Goal: Task Accomplishment & Management: Complete application form

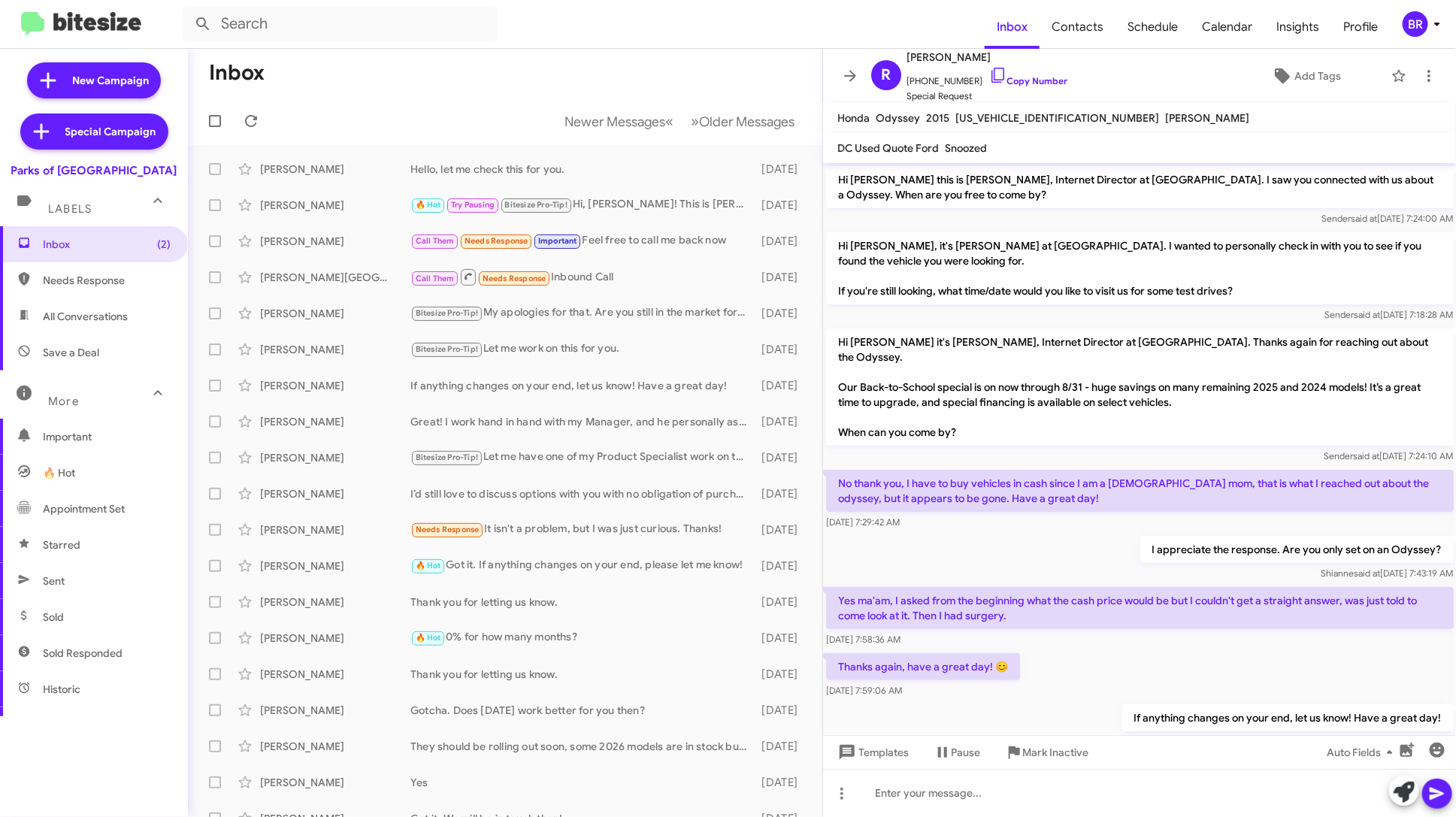
scroll to position [31, 0]
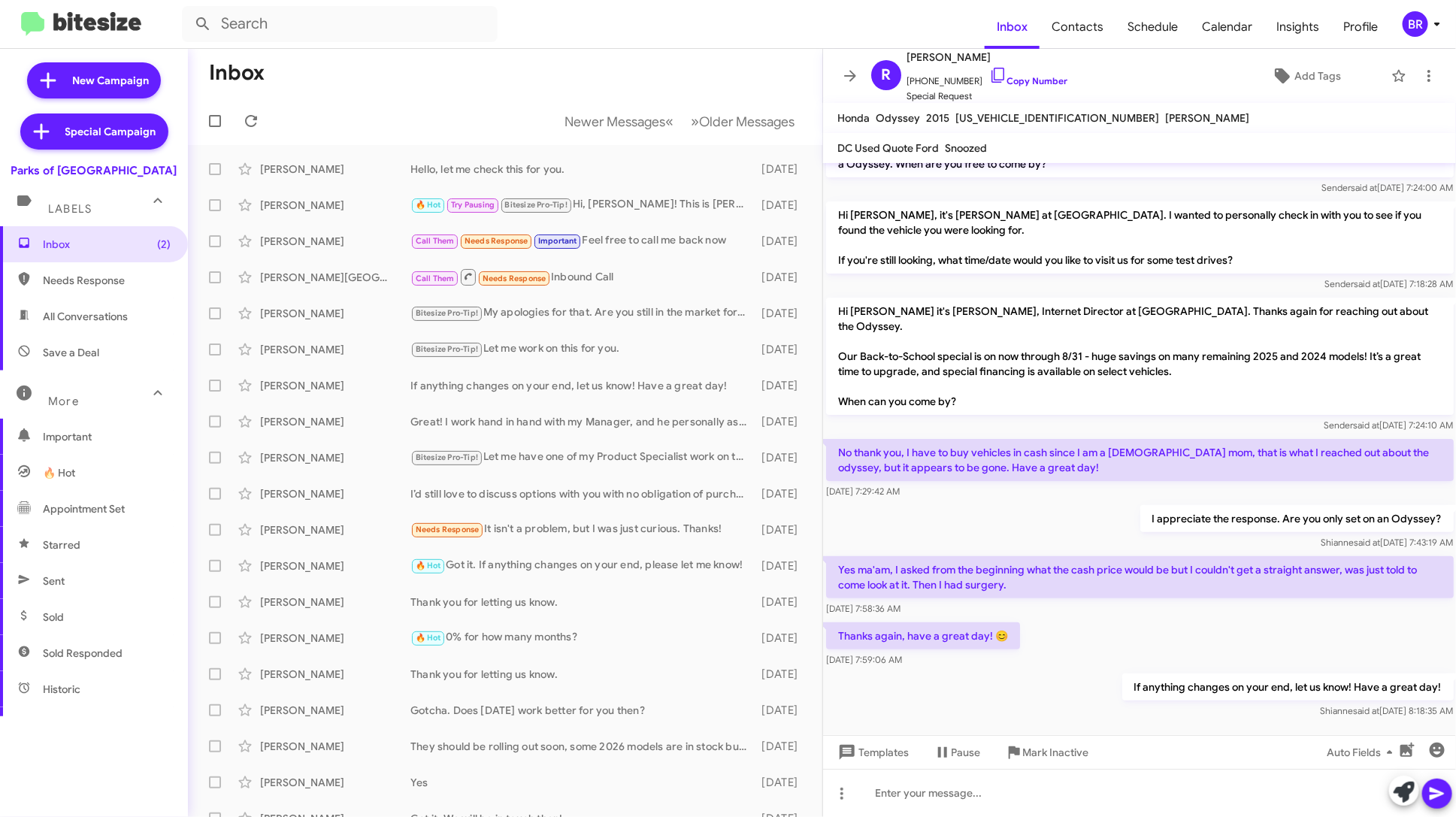
click at [1433, 30] on icon at bounding box center [1437, 24] width 18 height 18
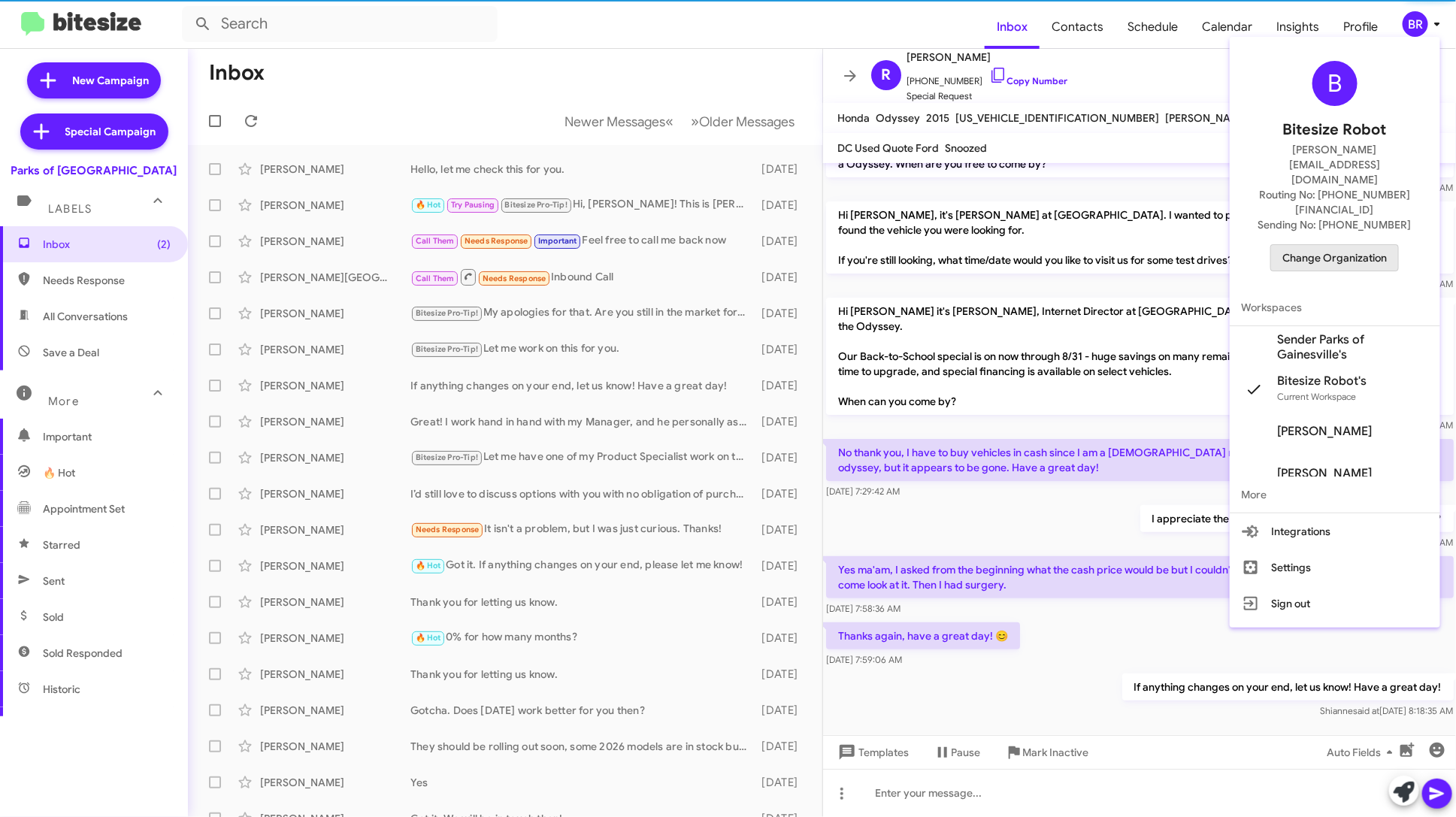
click at [1366, 245] on span "Change Organization" at bounding box center [1334, 258] width 104 height 25
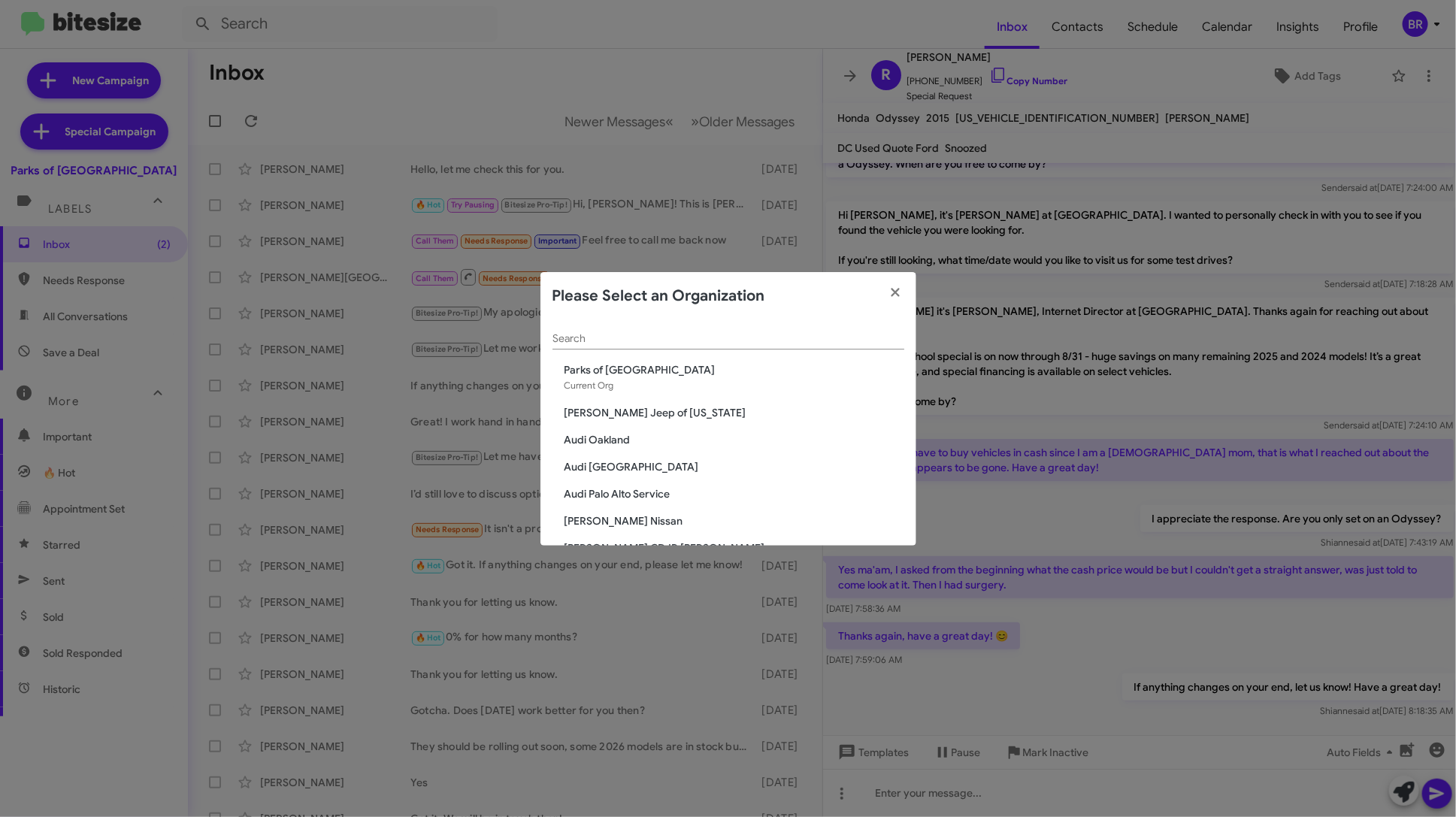
click at [687, 324] on div "Search" at bounding box center [728, 334] width 352 height 29
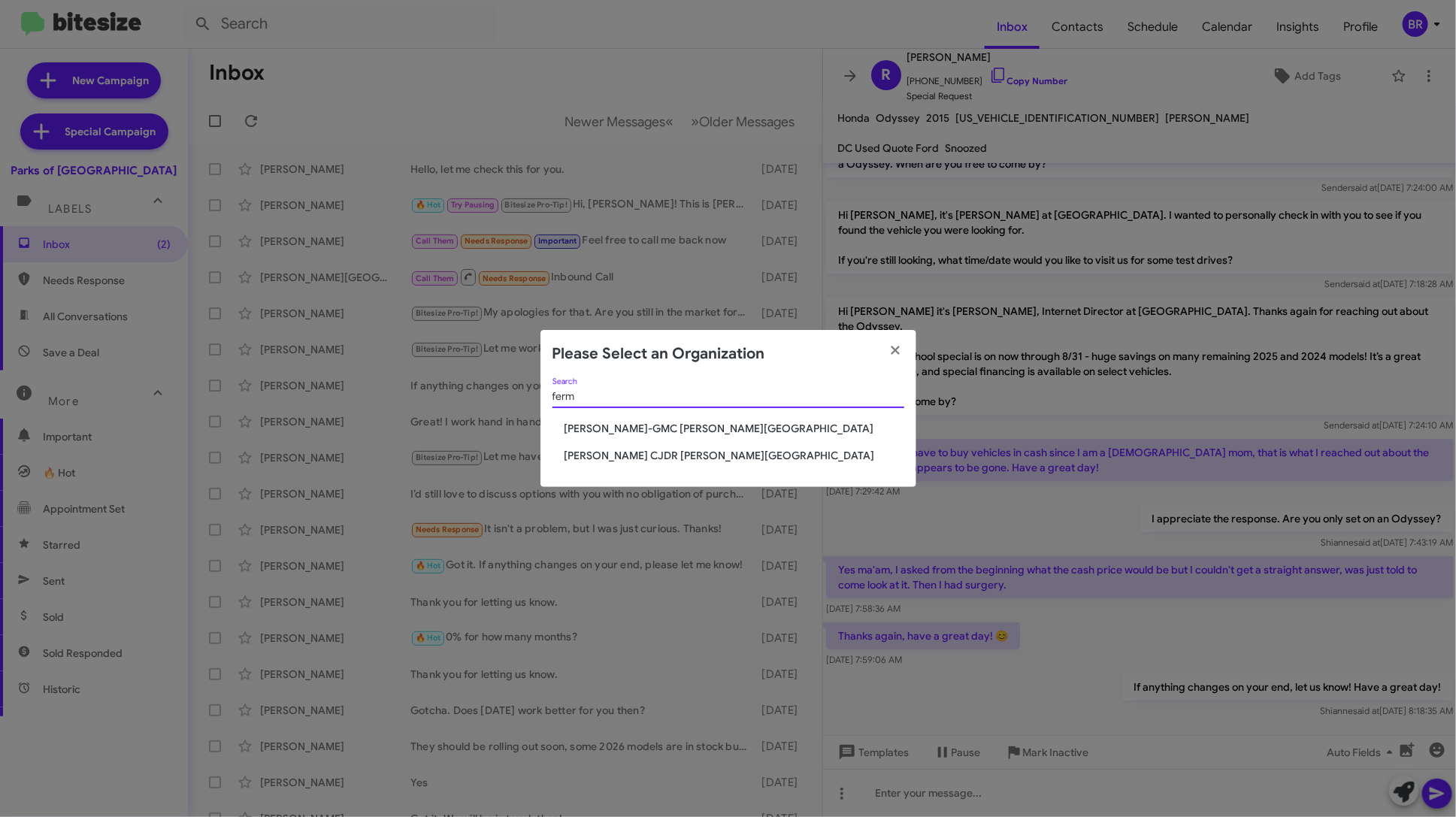
type input "ferm"
click at [662, 424] on span "[PERSON_NAME]-GMC [PERSON_NAME][GEOGRAPHIC_DATA]" at bounding box center [734, 428] width 340 height 15
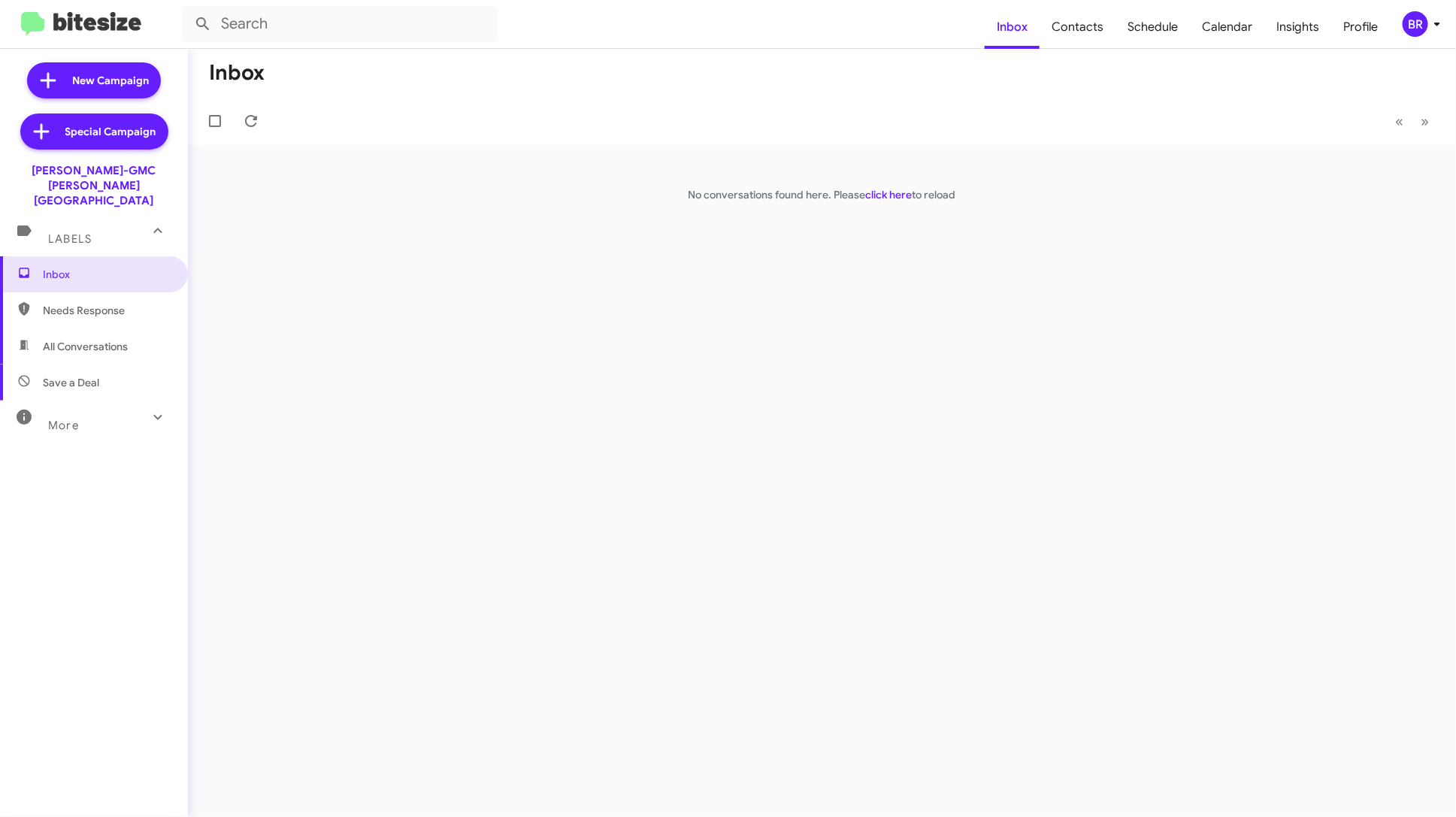
click at [1408, 21] on div "BR" at bounding box center [1415, 24] width 25 height 25
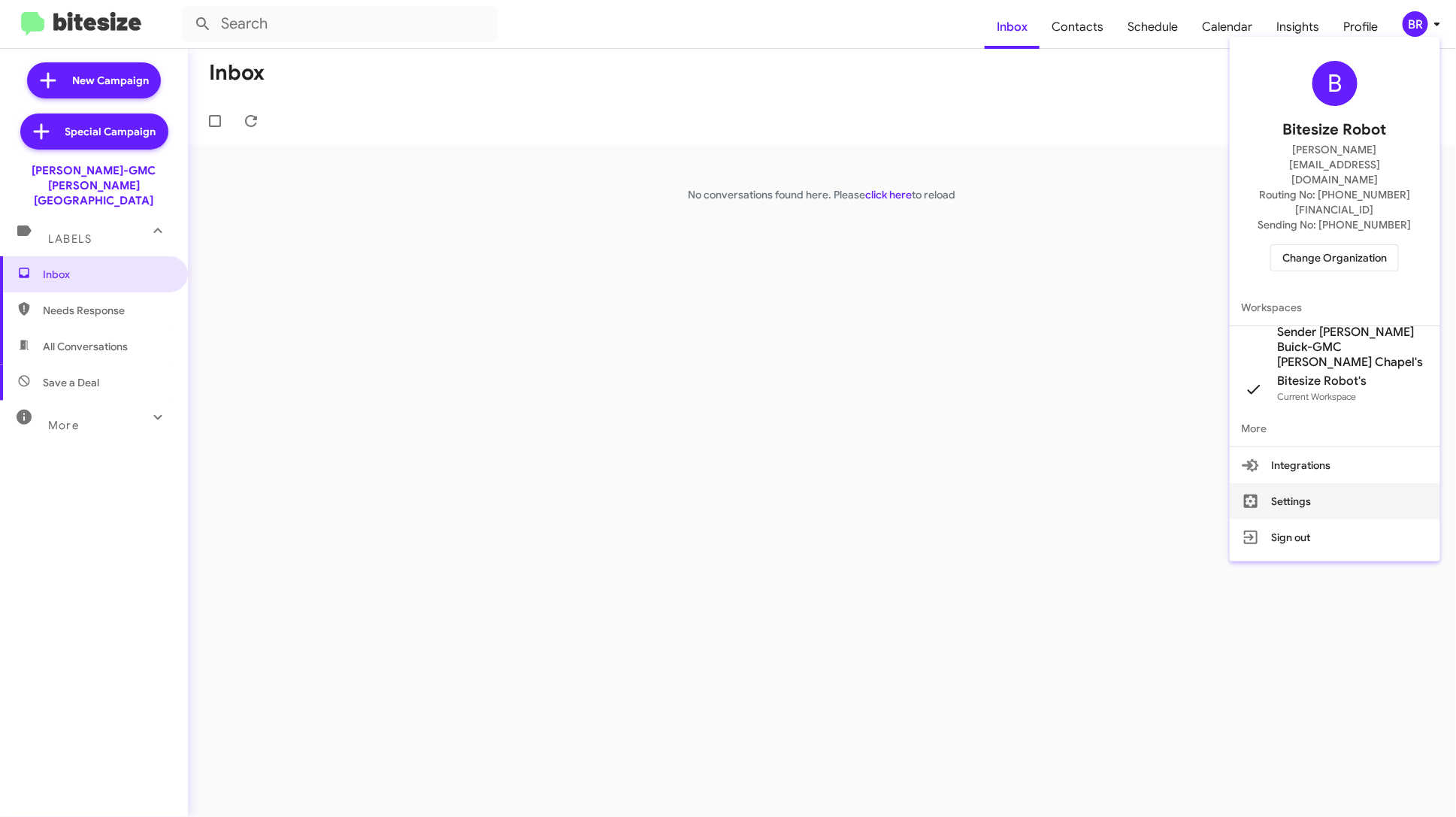
click at [1340, 484] on button "Settings" at bounding box center [1334, 502] width 210 height 36
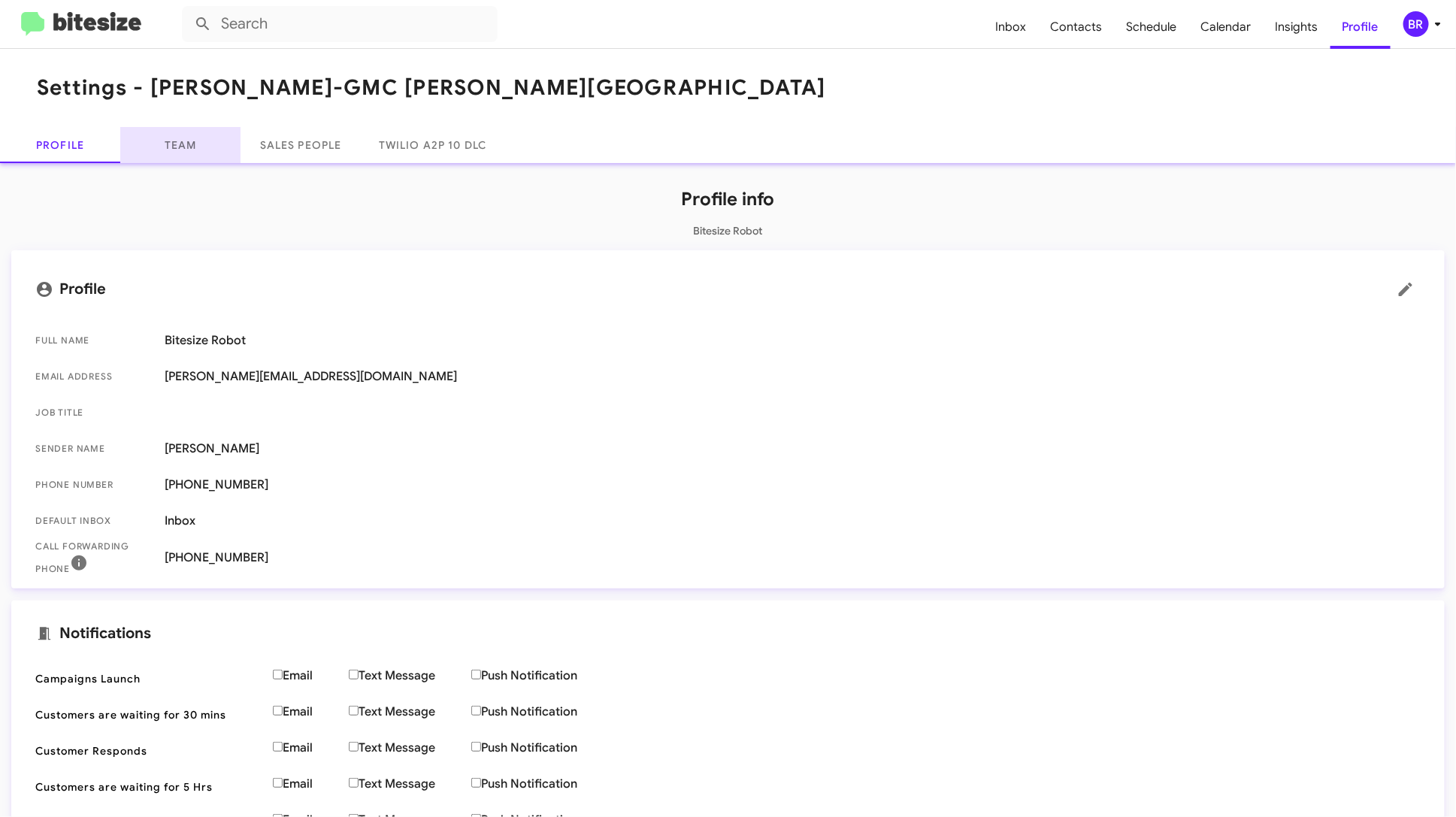
click at [192, 137] on link "Team" at bounding box center [180, 145] width 120 height 36
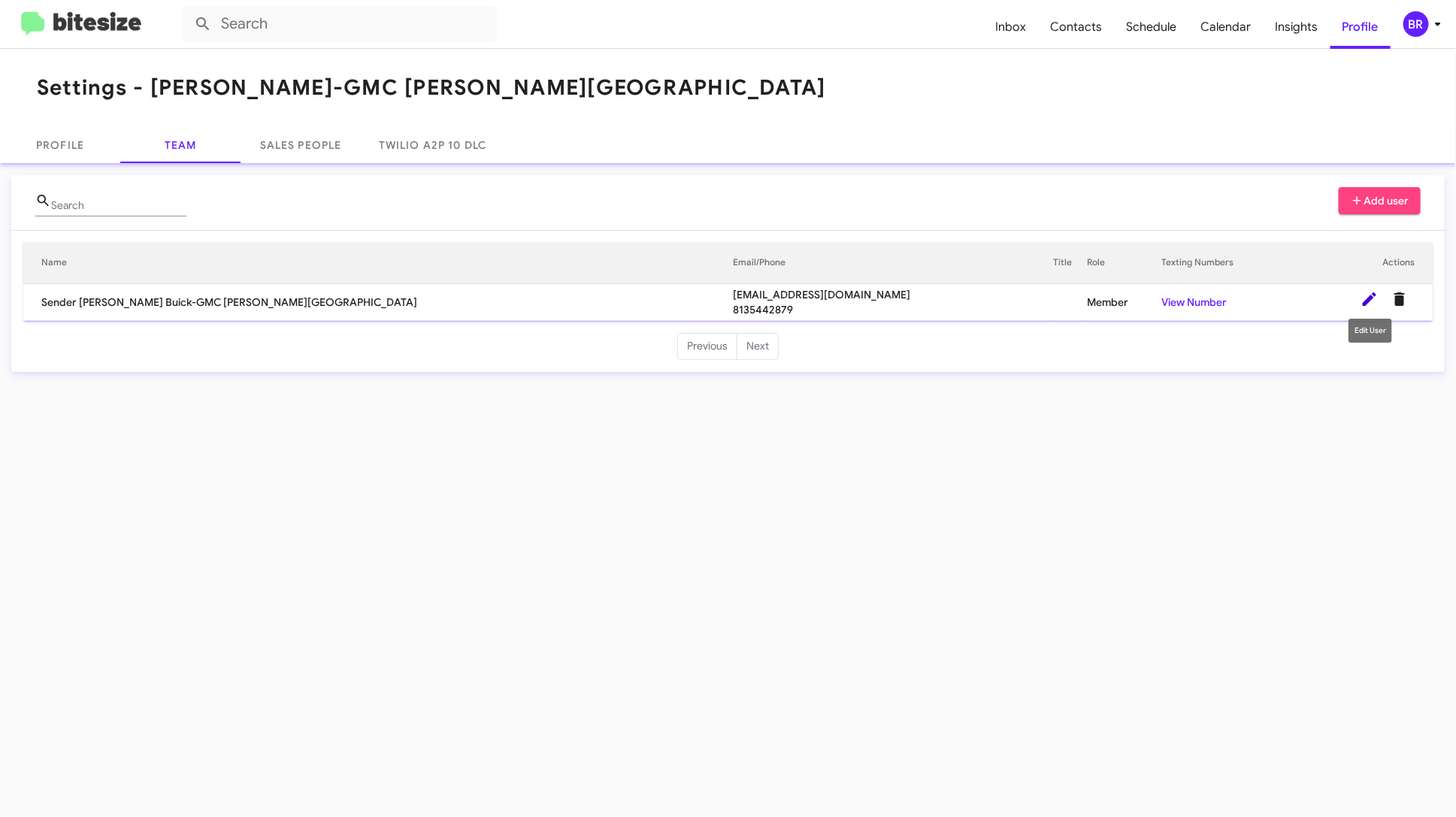
click at [1365, 294] on icon at bounding box center [1369, 299] width 18 height 18
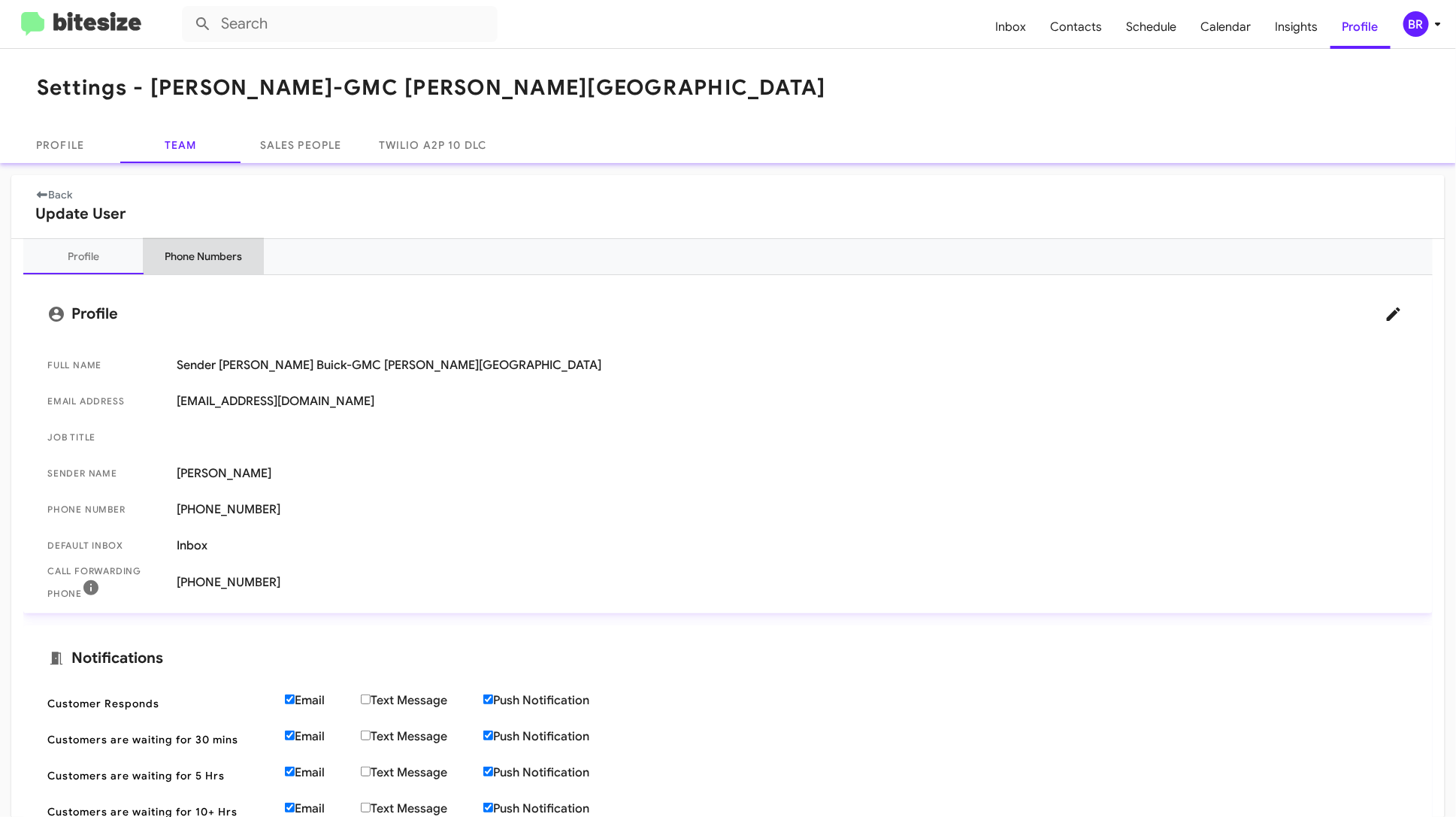
click at [231, 249] on div "Phone Numbers" at bounding box center [204, 256] width 77 height 15
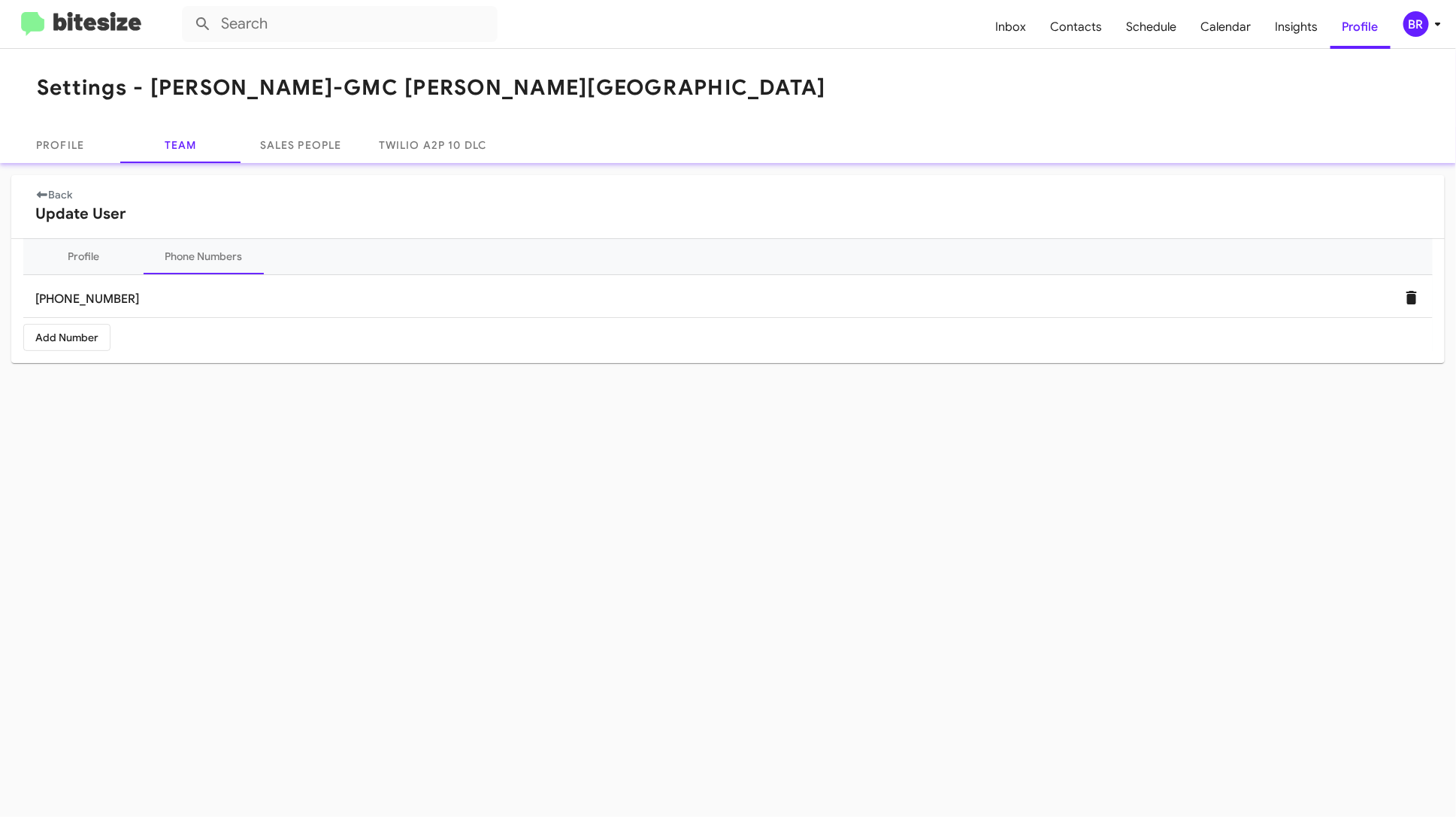
click at [62, 193] on link "Back" at bounding box center [55, 194] width 38 height 13
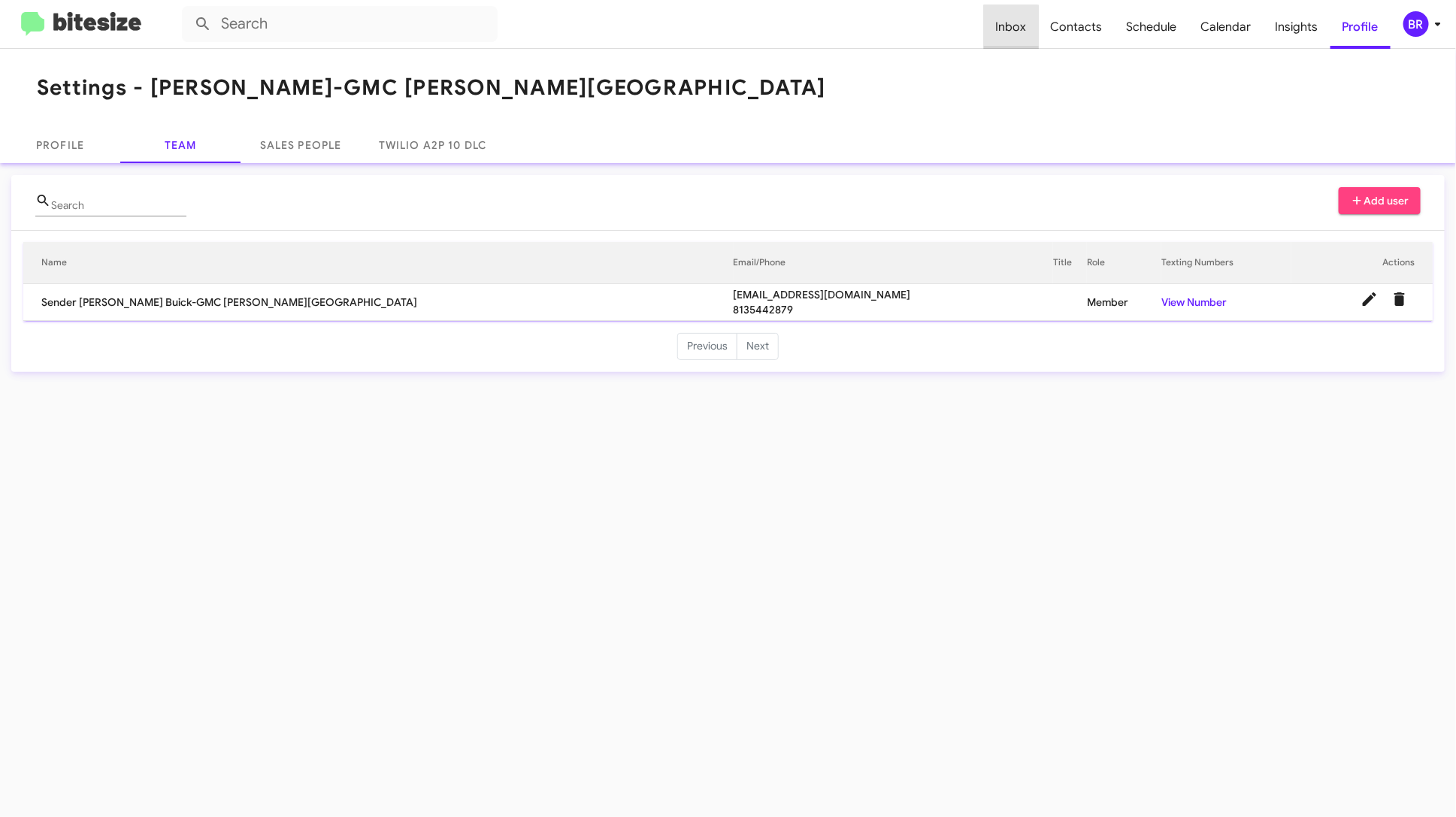
click at [1018, 37] on span "Inbox" at bounding box center [1010, 27] width 55 height 43
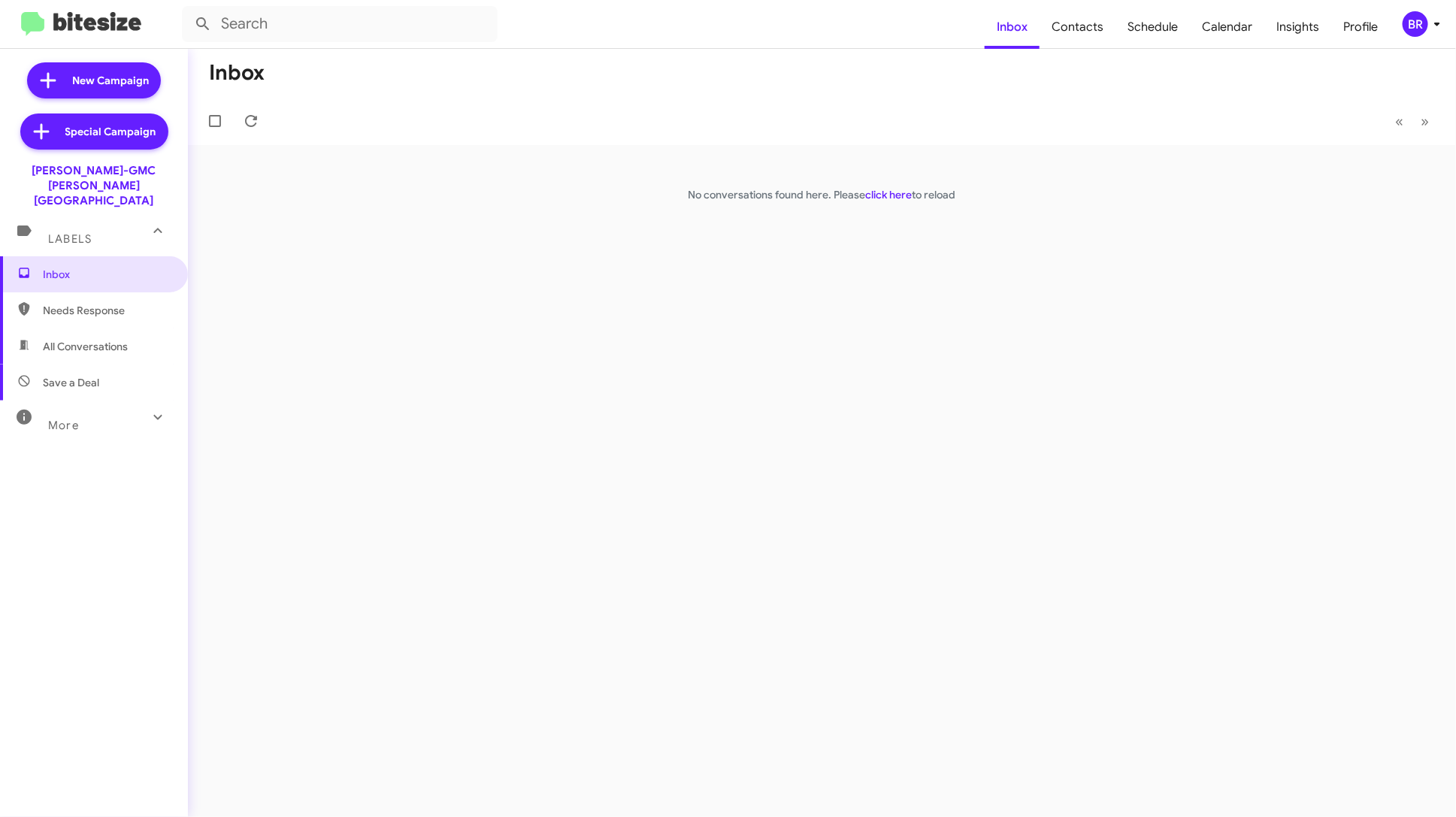
click at [1402, 26] on span "BR" at bounding box center [1424, 24] width 45 height 25
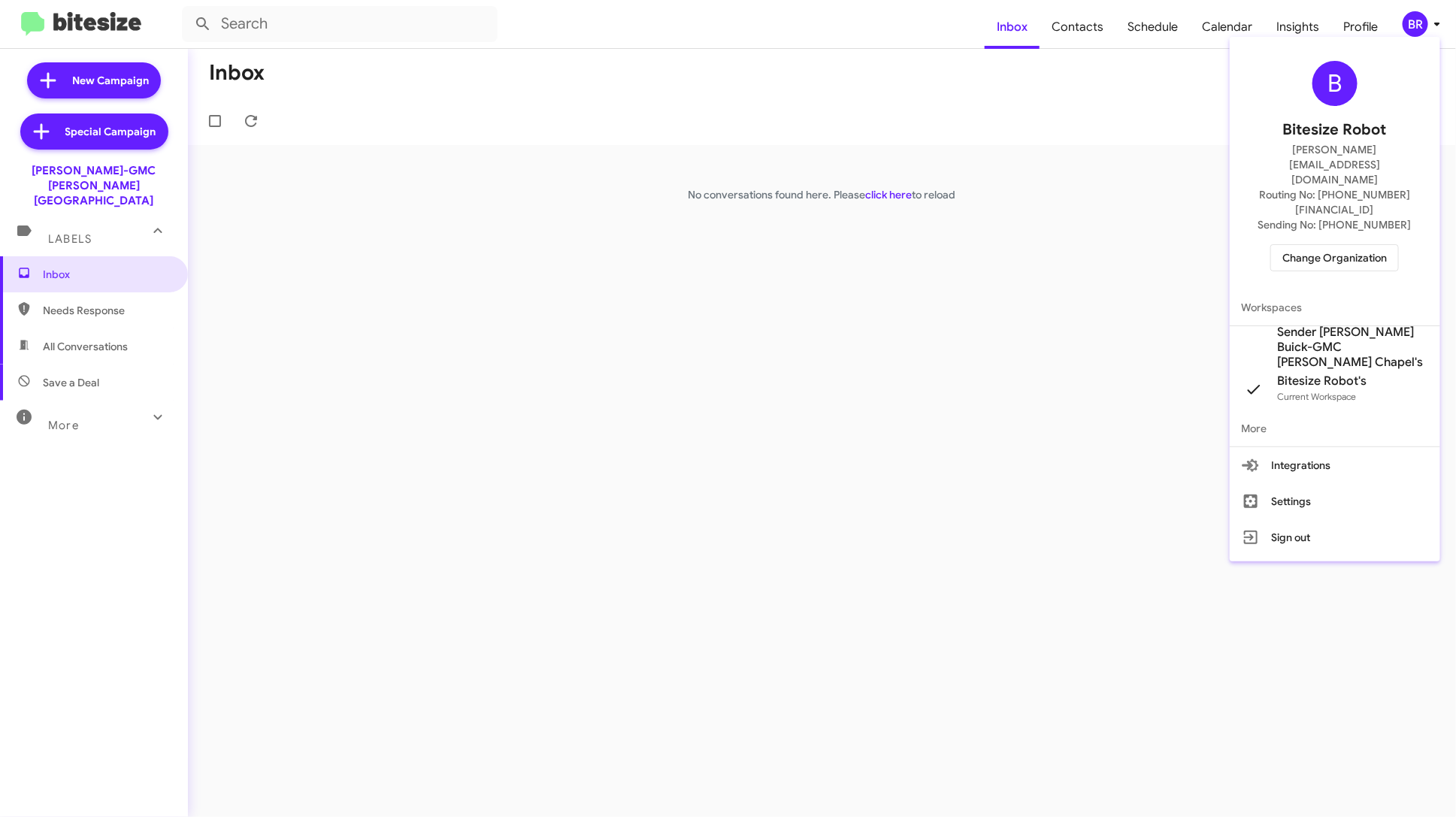
click at [1140, 110] on div at bounding box center [728, 408] width 1456 height 817
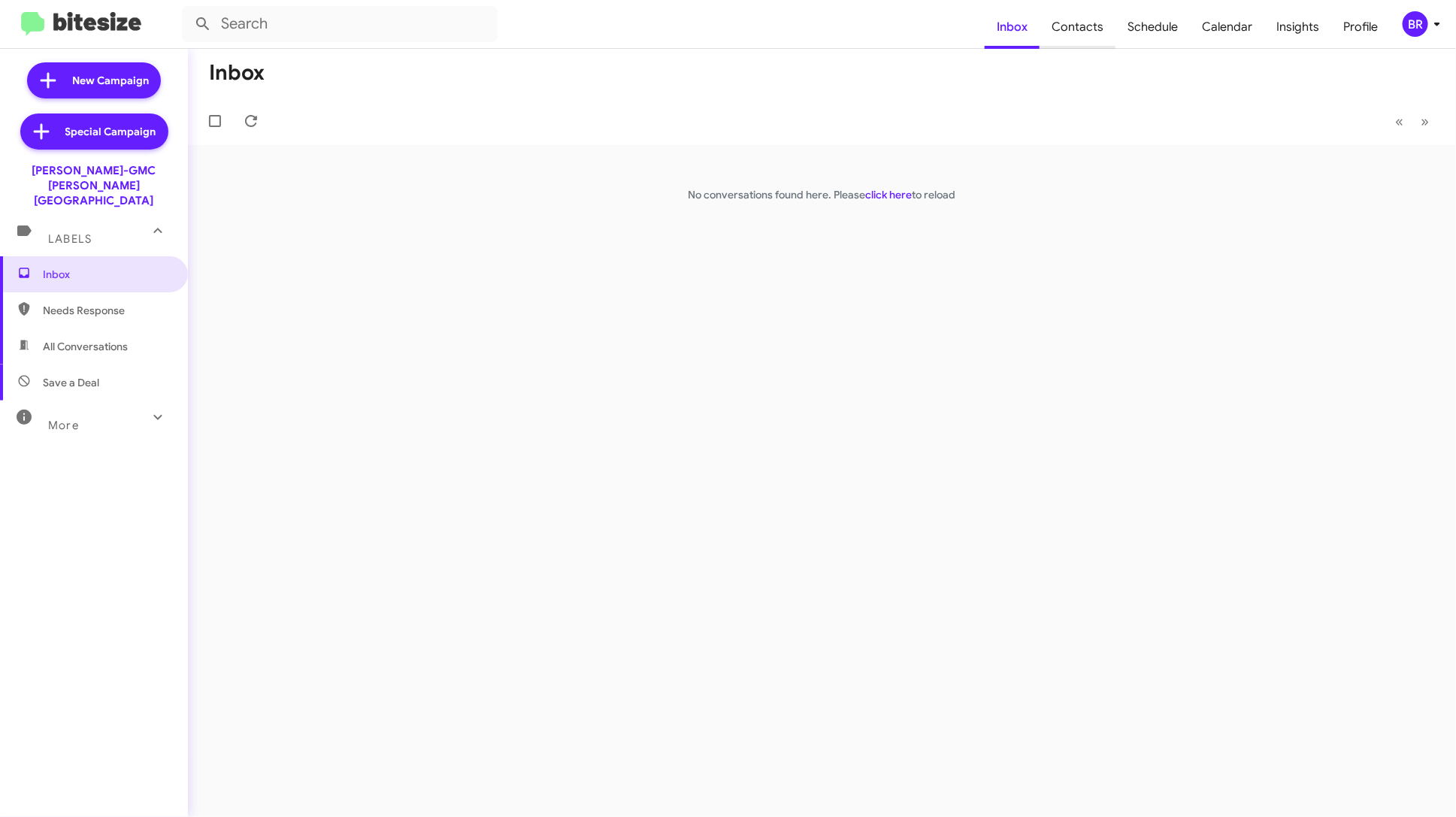
click at [1097, 33] on span "Contacts" at bounding box center [1078, 27] width 76 height 43
type input "in:groups"
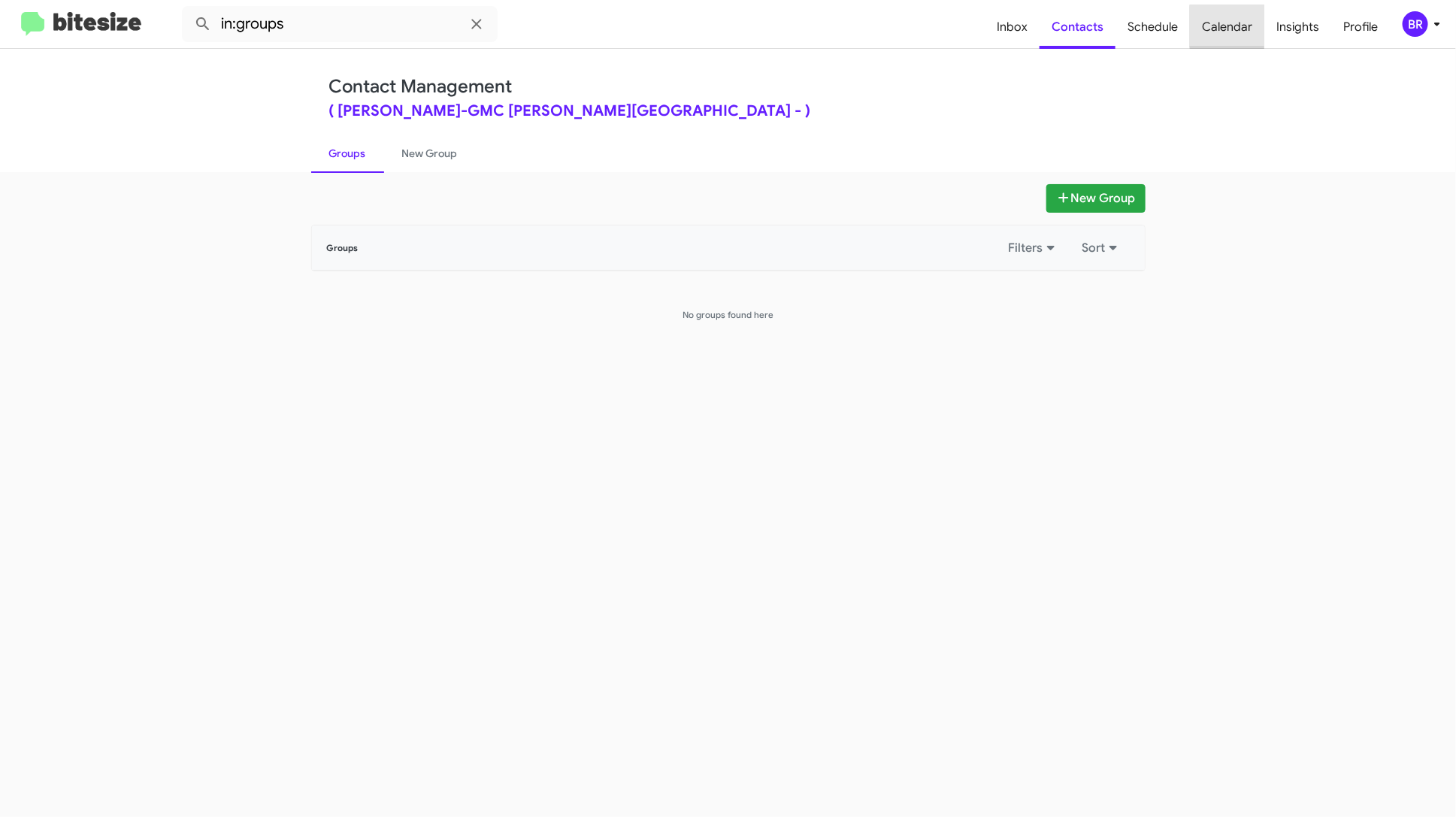
click at [1238, 26] on span "Calendar" at bounding box center [1227, 27] width 74 height 43
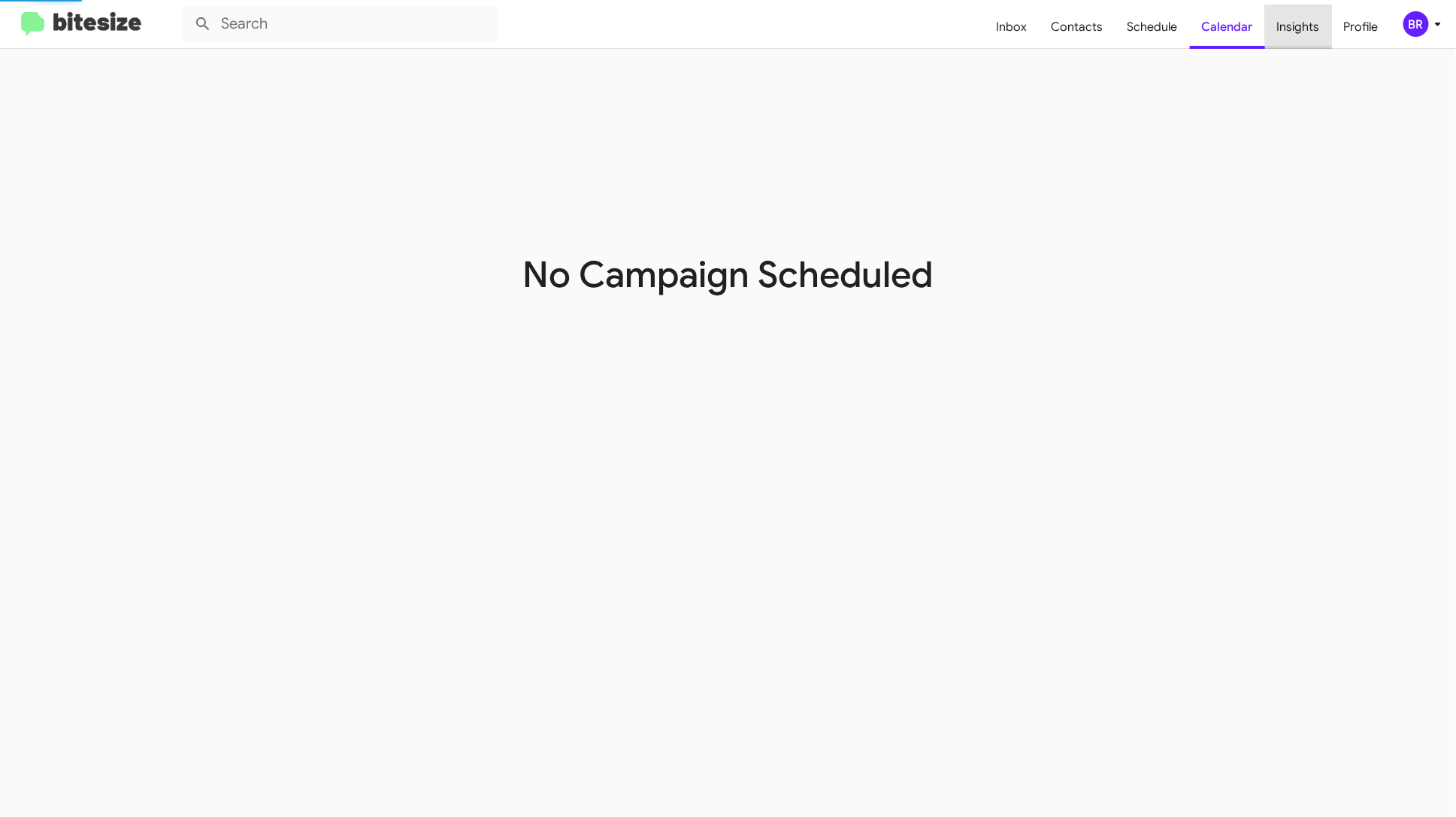
click at [1300, 26] on span "Insights" at bounding box center [1298, 27] width 67 height 43
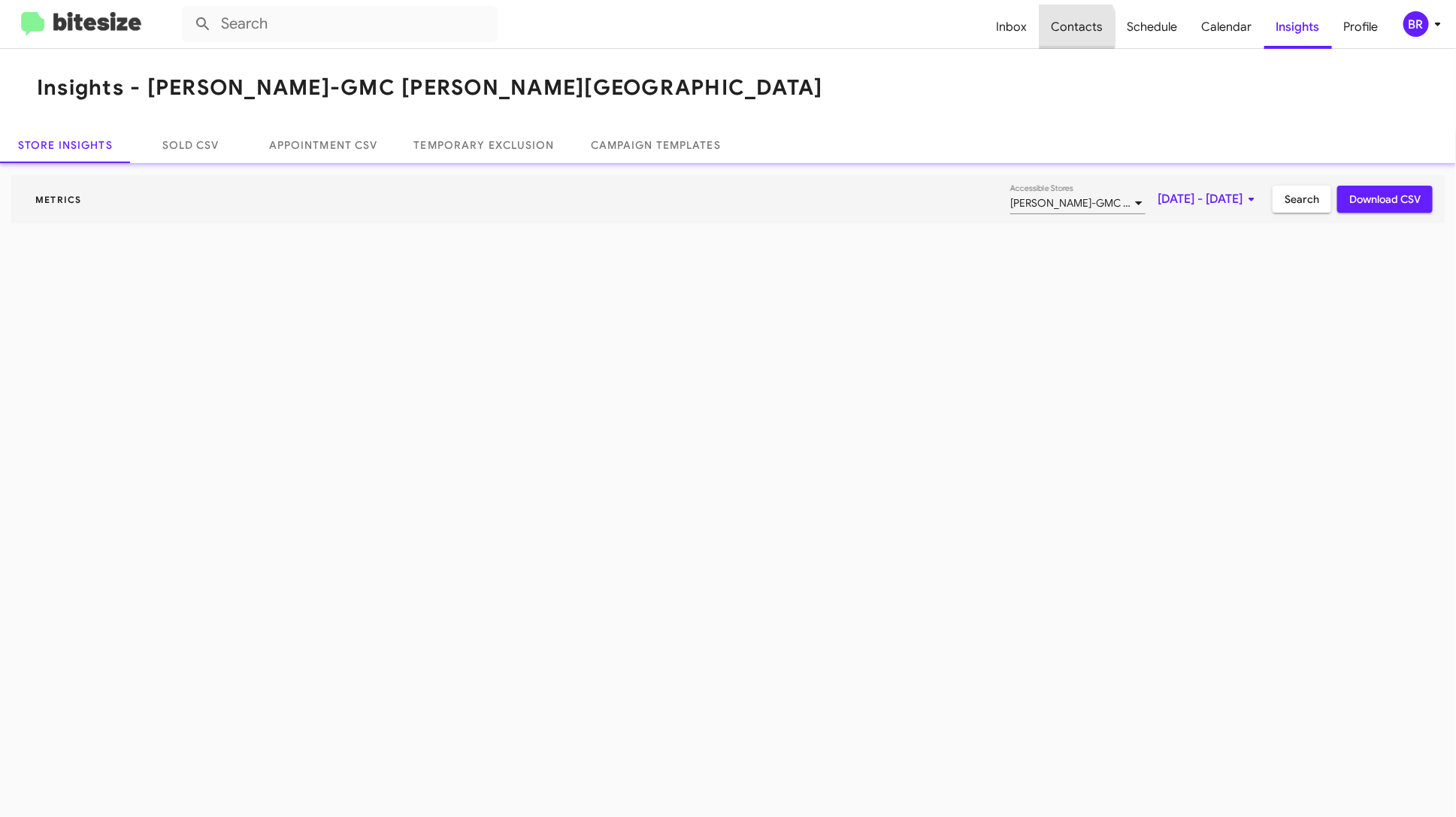
click at [1074, 28] on span "Contacts" at bounding box center [1078, 27] width 76 height 43
type input "in:groups"
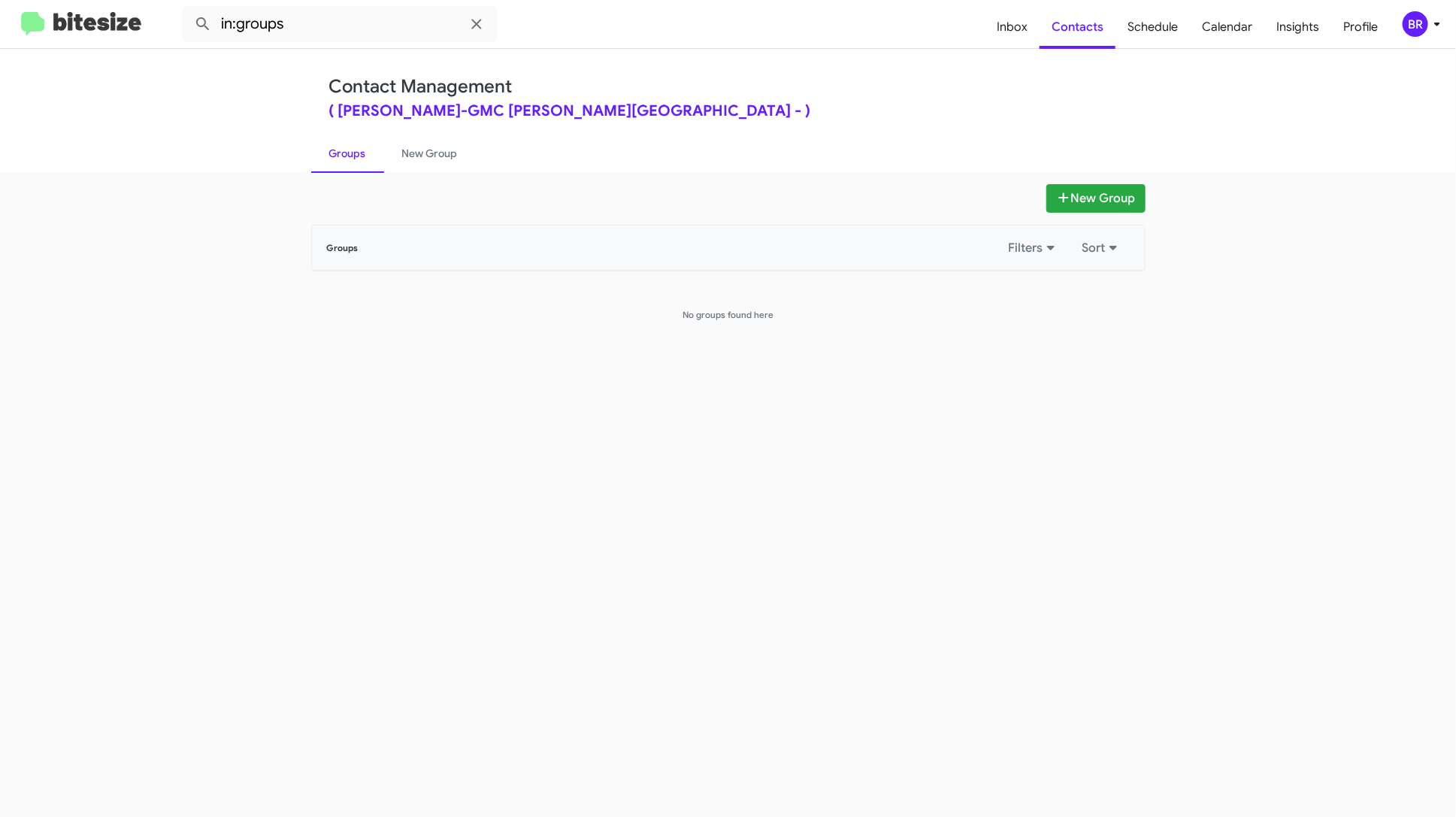
click at [1413, 27] on div "BR" at bounding box center [1415, 24] width 25 height 25
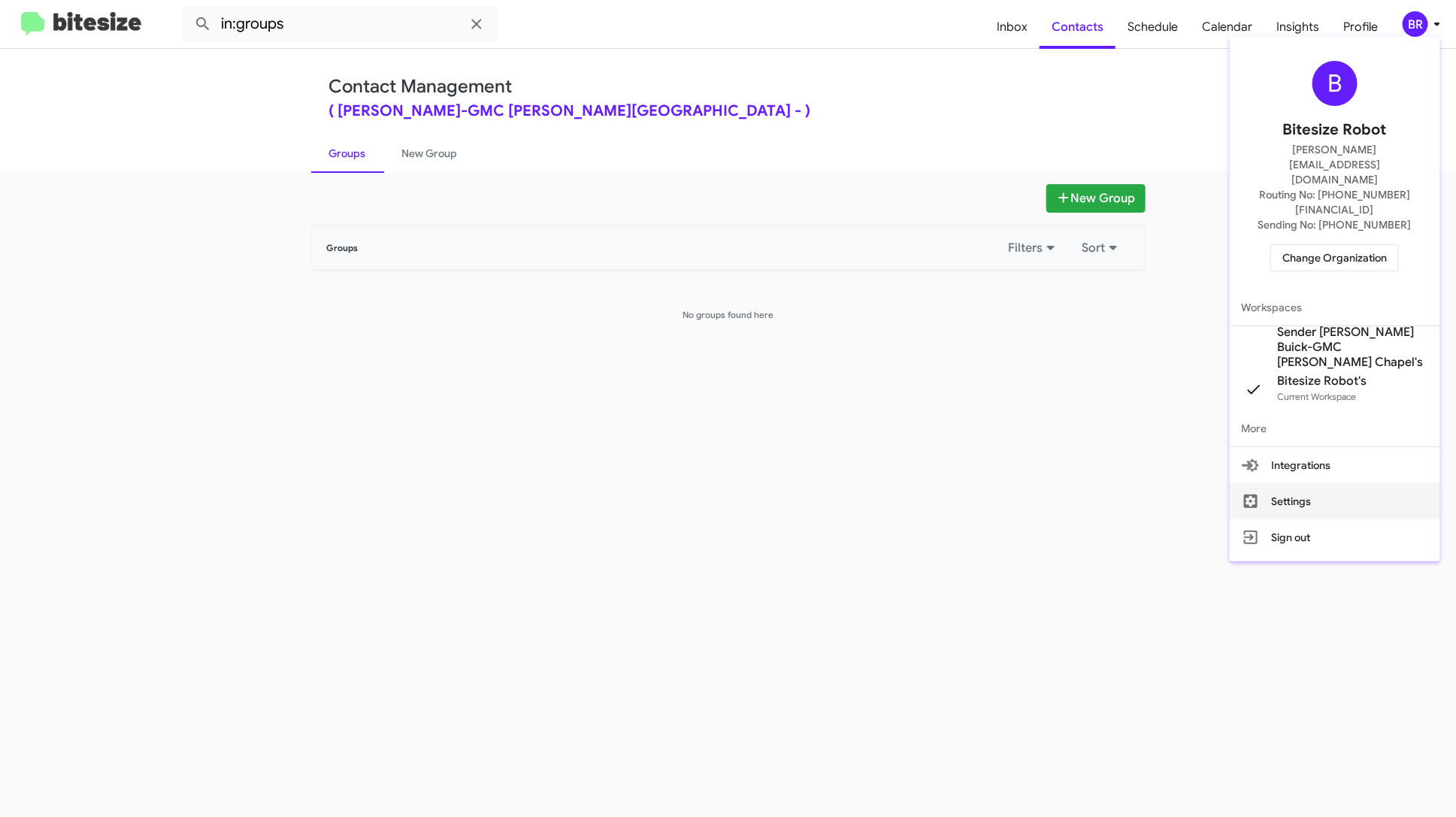
click at [1327, 484] on button "Settings" at bounding box center [1334, 502] width 210 height 36
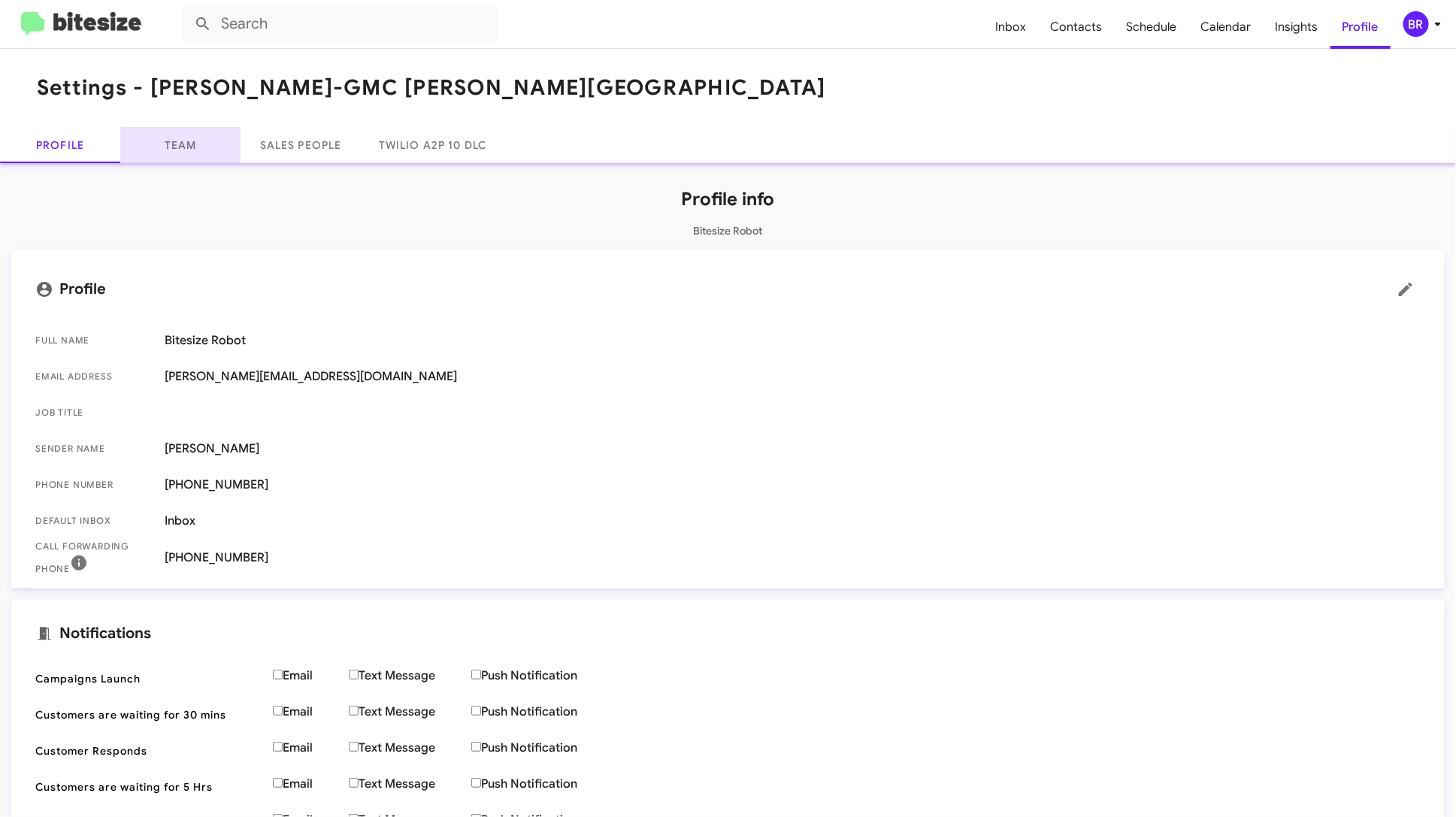
click at [205, 156] on link "Team" at bounding box center [180, 145] width 120 height 36
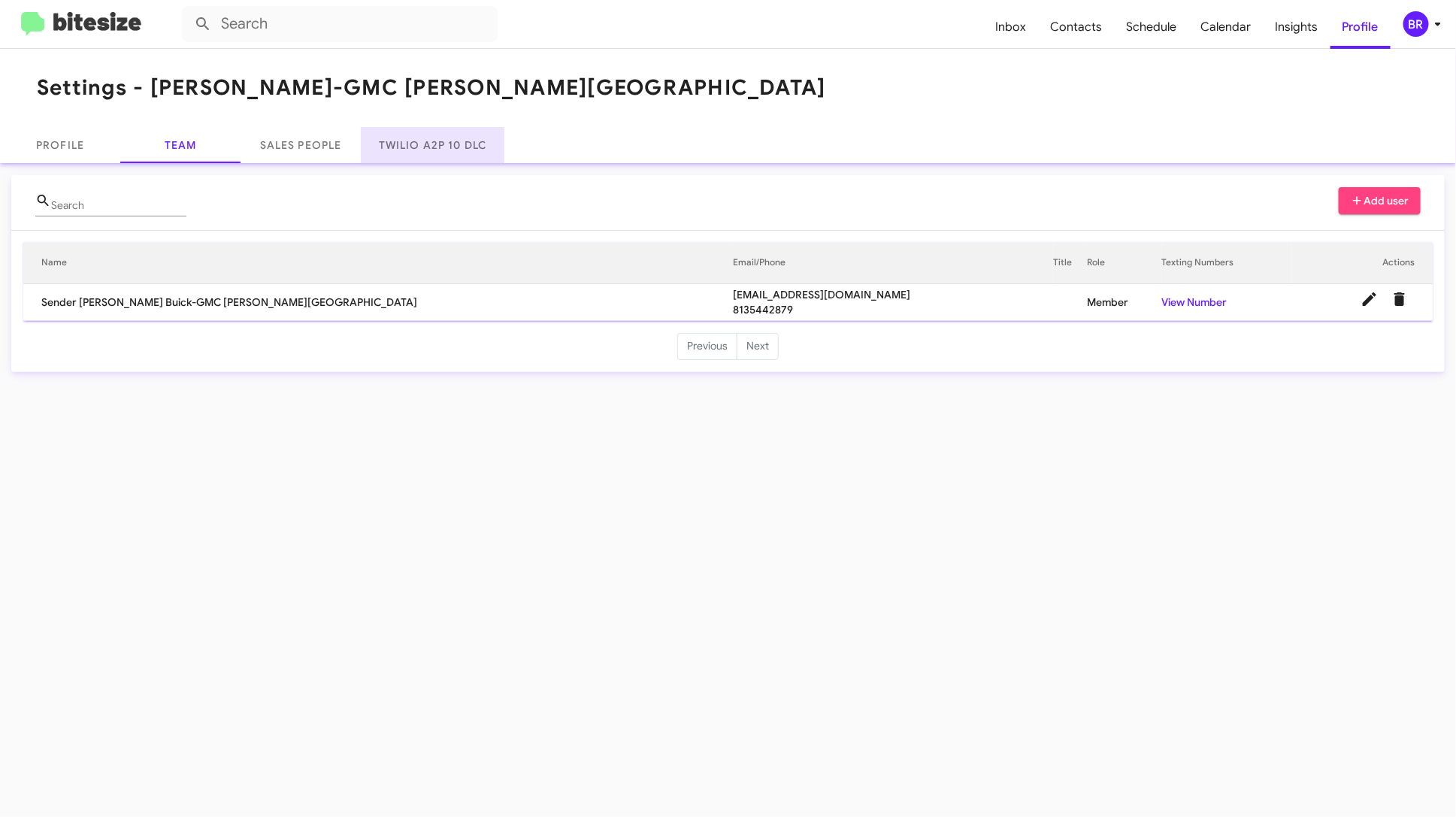
click at [442, 151] on link "Twilio A2P 10 DLC" at bounding box center [433, 145] width 144 height 36
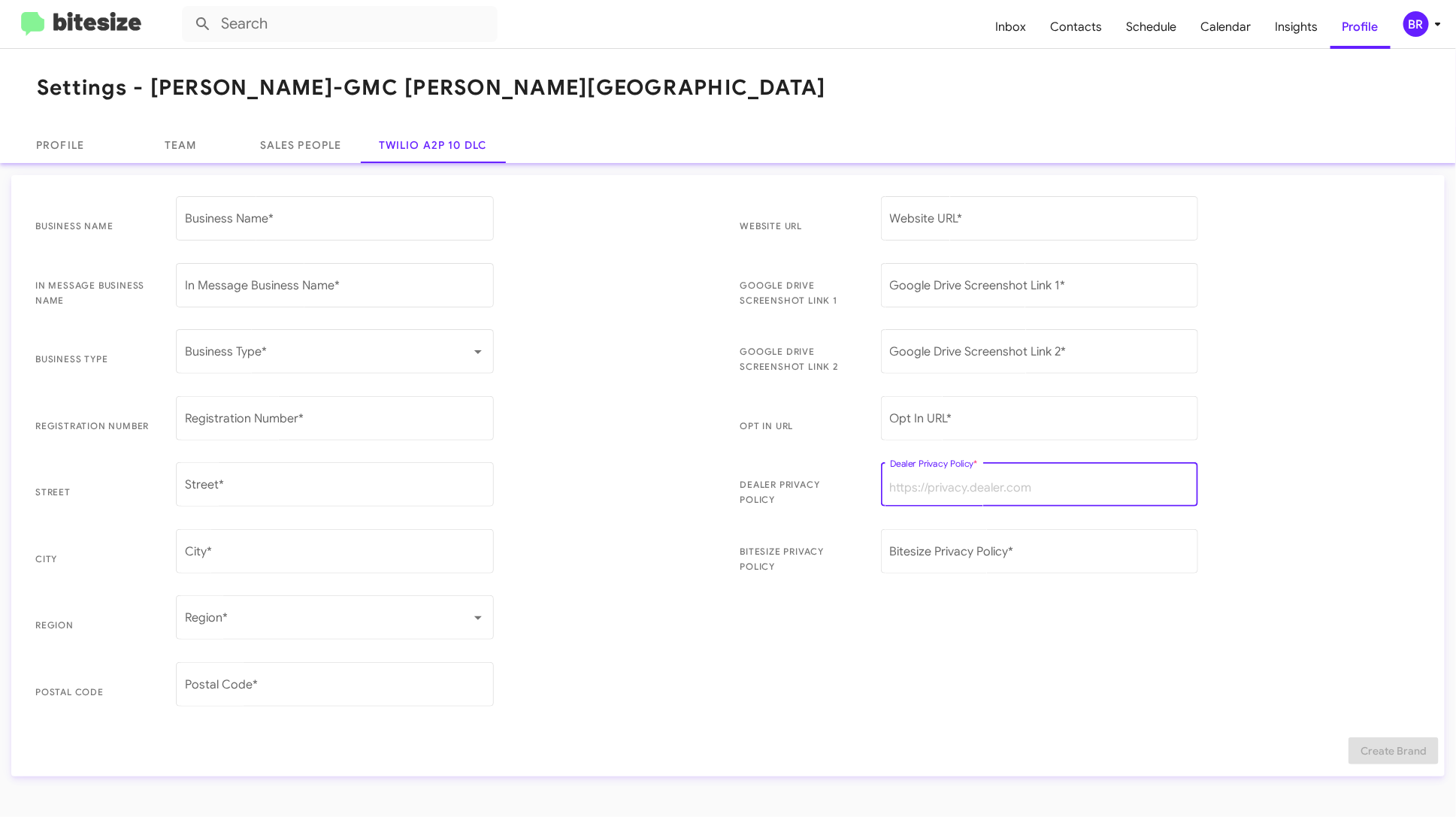
click at [947, 484] on input "Dealer Privacy Policy *" at bounding box center [1040, 488] width 300 height 13
paste input "[URL][DOMAIN_NAME]"
type input "[URL][DOMAIN_NAME]"
click at [976, 215] on input "Website URL *" at bounding box center [1040, 221] width 300 height 13
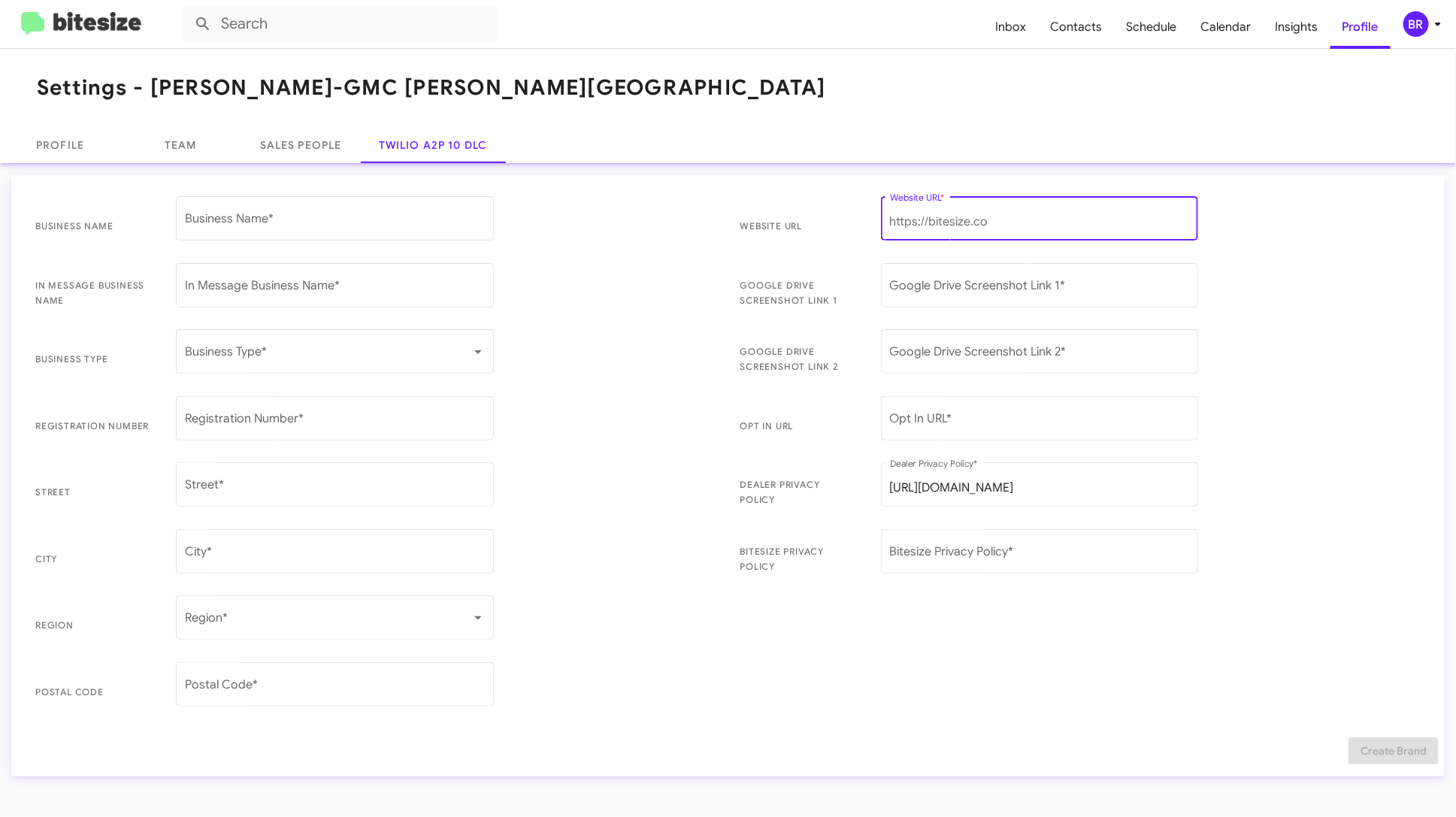
paste input "[URL][DOMAIN_NAME]"
type input "[URL][DOMAIN_NAME]"
click at [969, 348] on div "Google Drive Screenshot Link 2 *" at bounding box center [1040, 350] width 300 height 47
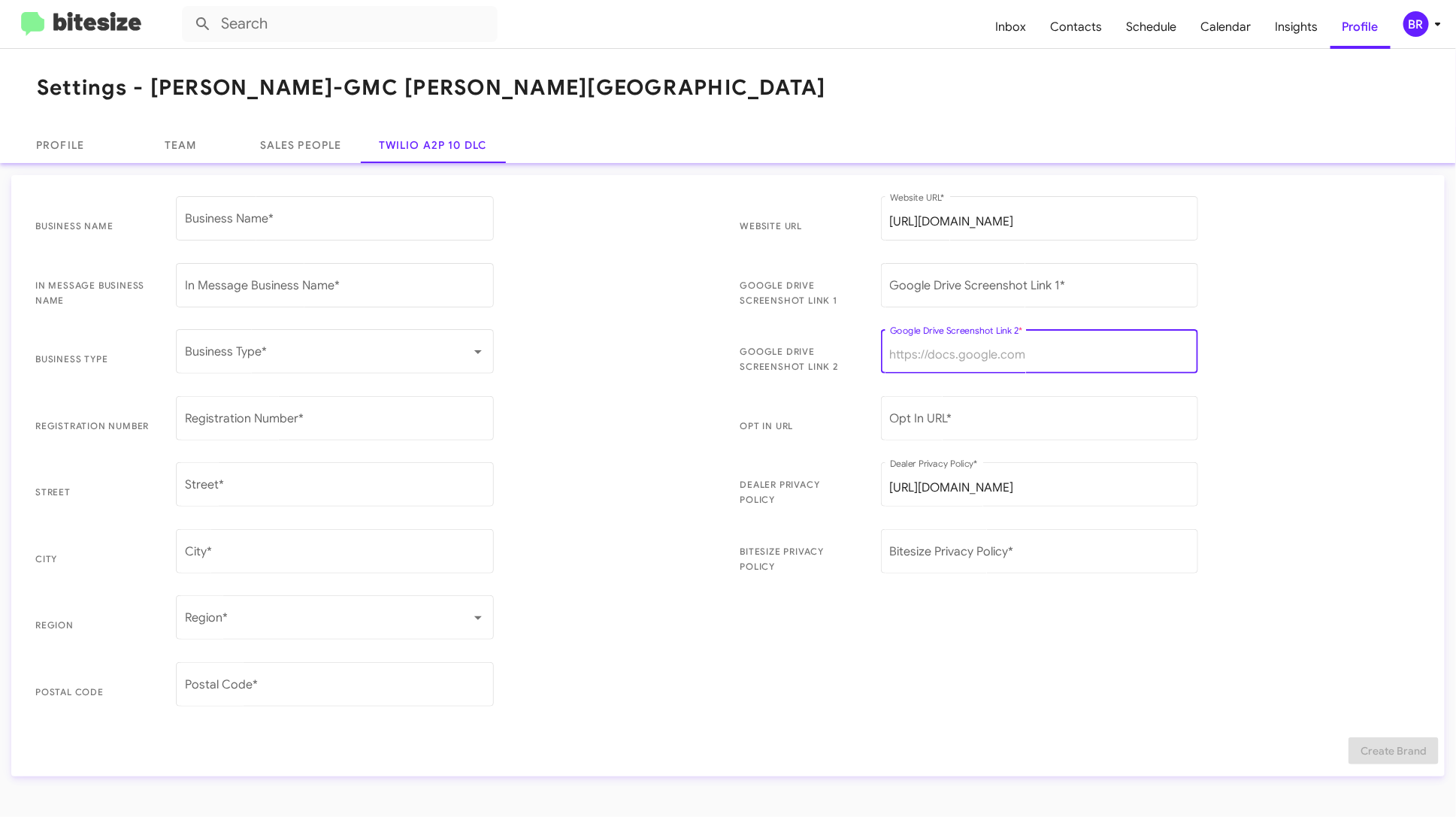
paste input "[URL][DOMAIN_NAME]"
type input "[URL][DOMAIN_NAME]"
click at [976, 417] on input "Opt In URL *" at bounding box center [1040, 421] width 300 height 13
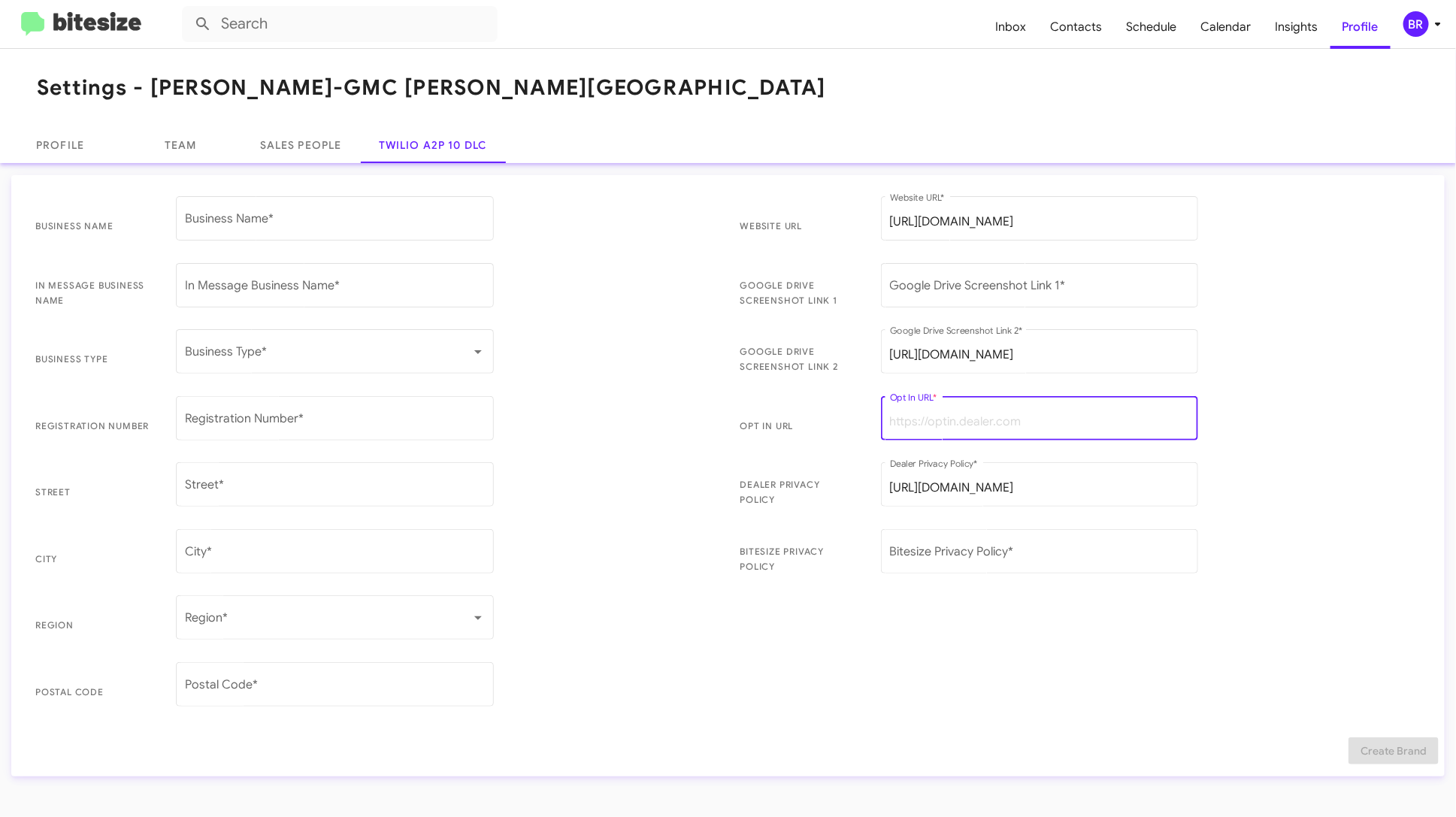
paste input "[URL][DOMAIN_NAME][PERSON_NAME]"
type input "[URL][DOMAIN_NAME][PERSON_NAME]"
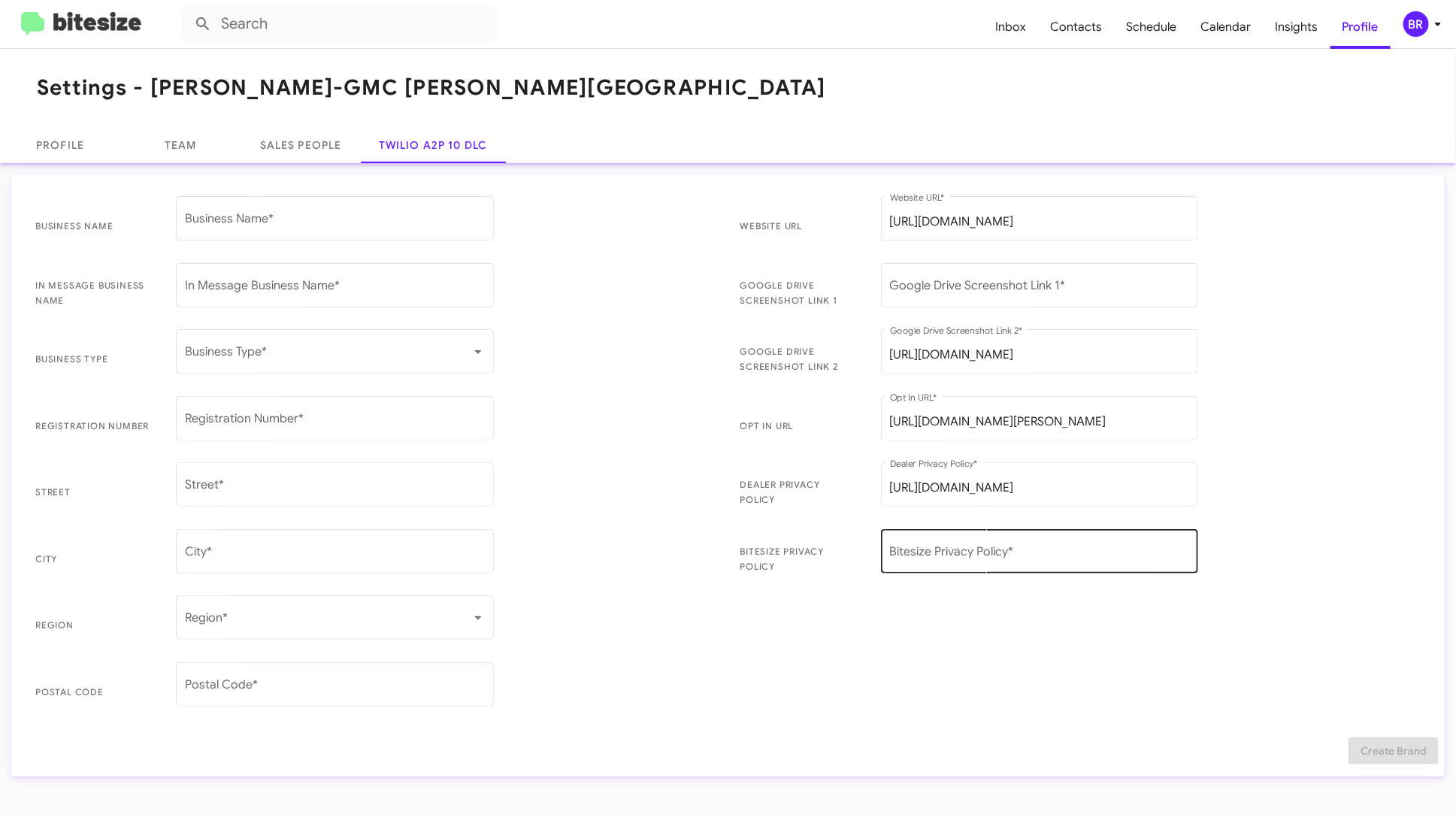
click at [963, 562] on div "Bitesize Privacy Policy *" at bounding box center [1040, 550] width 300 height 47
paste input "[URL][DOMAIN_NAME][PERSON_NAME]"
type input "[URL][DOMAIN_NAME][PERSON_NAME]"
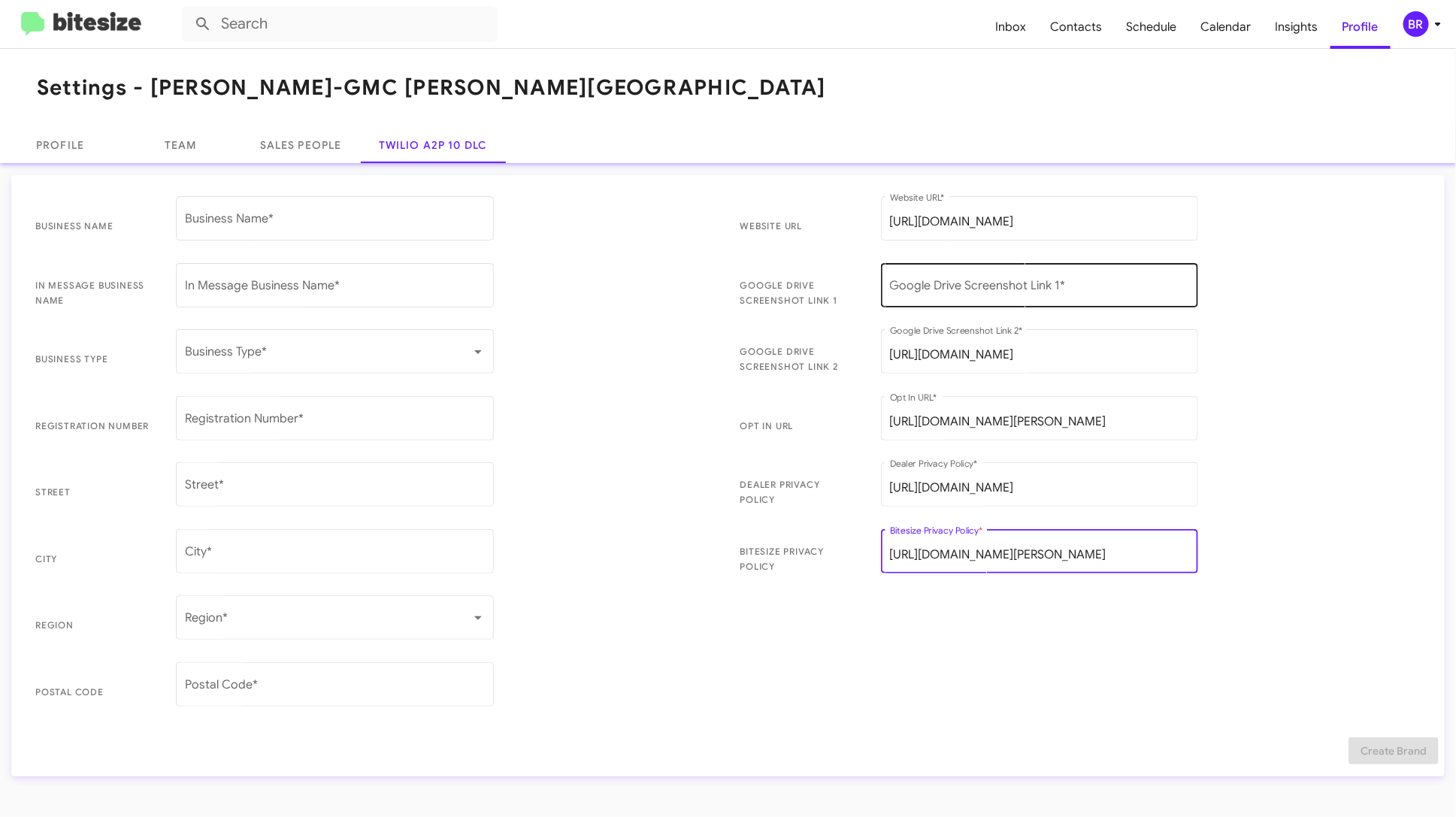
click at [1004, 284] on input "Google Drive Screenshot Link 1 *" at bounding box center [1040, 288] width 300 height 13
paste input "[URL][DOMAIN_NAME]"
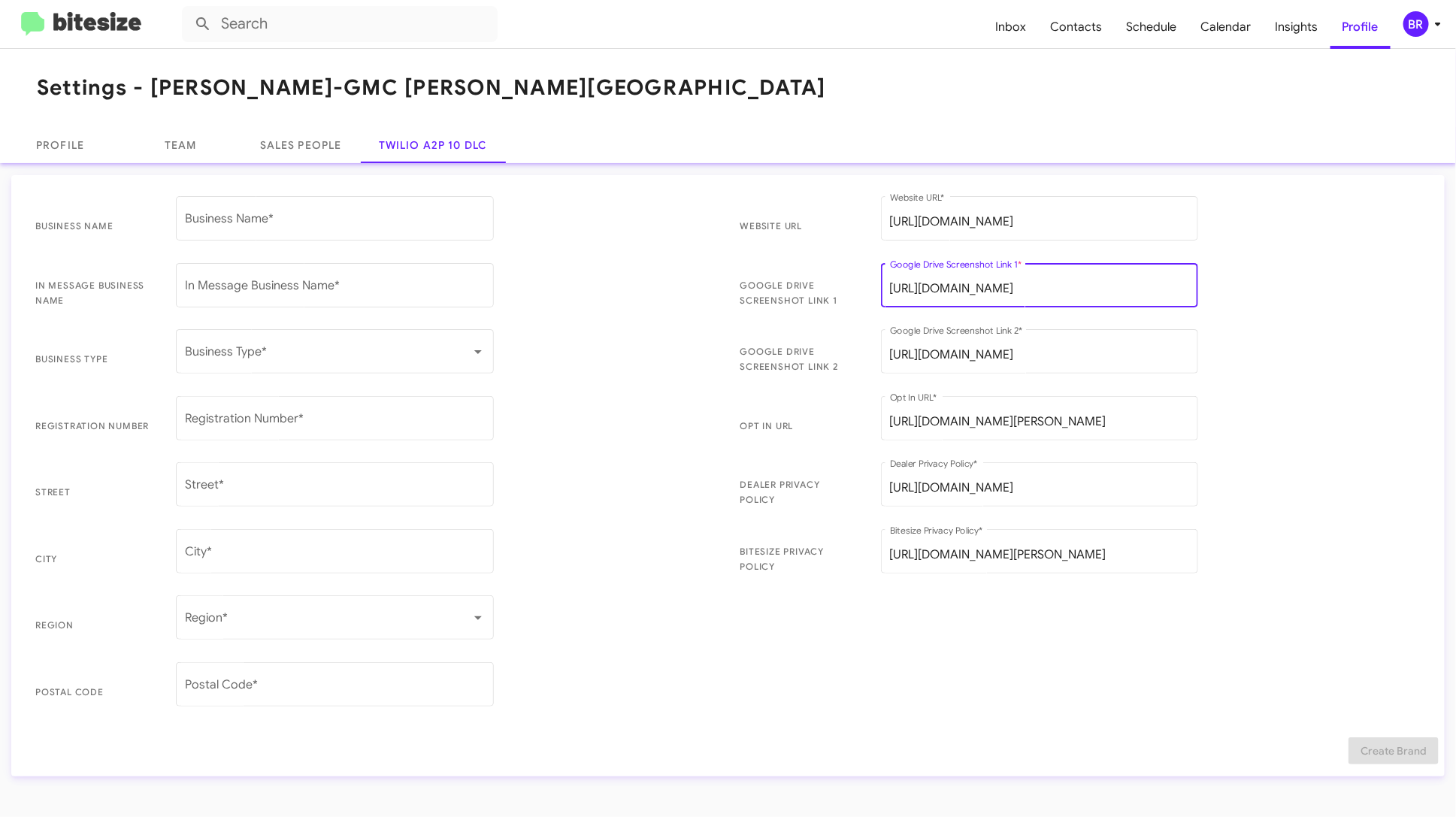
scroll to position [0, 194]
type input "[URL][DOMAIN_NAME]"
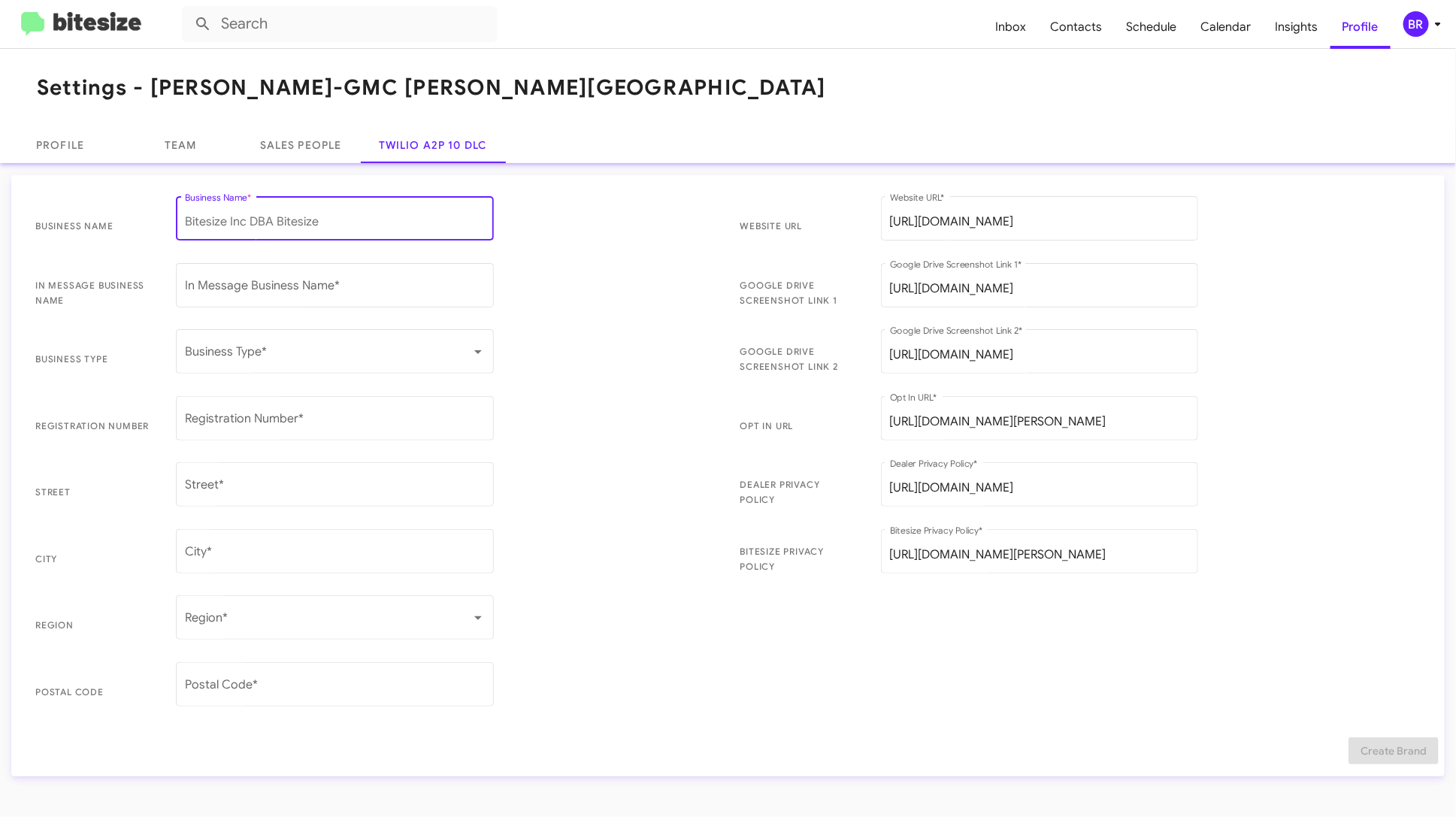
click at [378, 223] on input "Business Name *" at bounding box center [335, 221] width 300 height 13
type input "[PERSON_NAME] on 54 Inc DBA [PERSON_NAME] Buick GM Chrysler Jeep Dodge Ram at […"
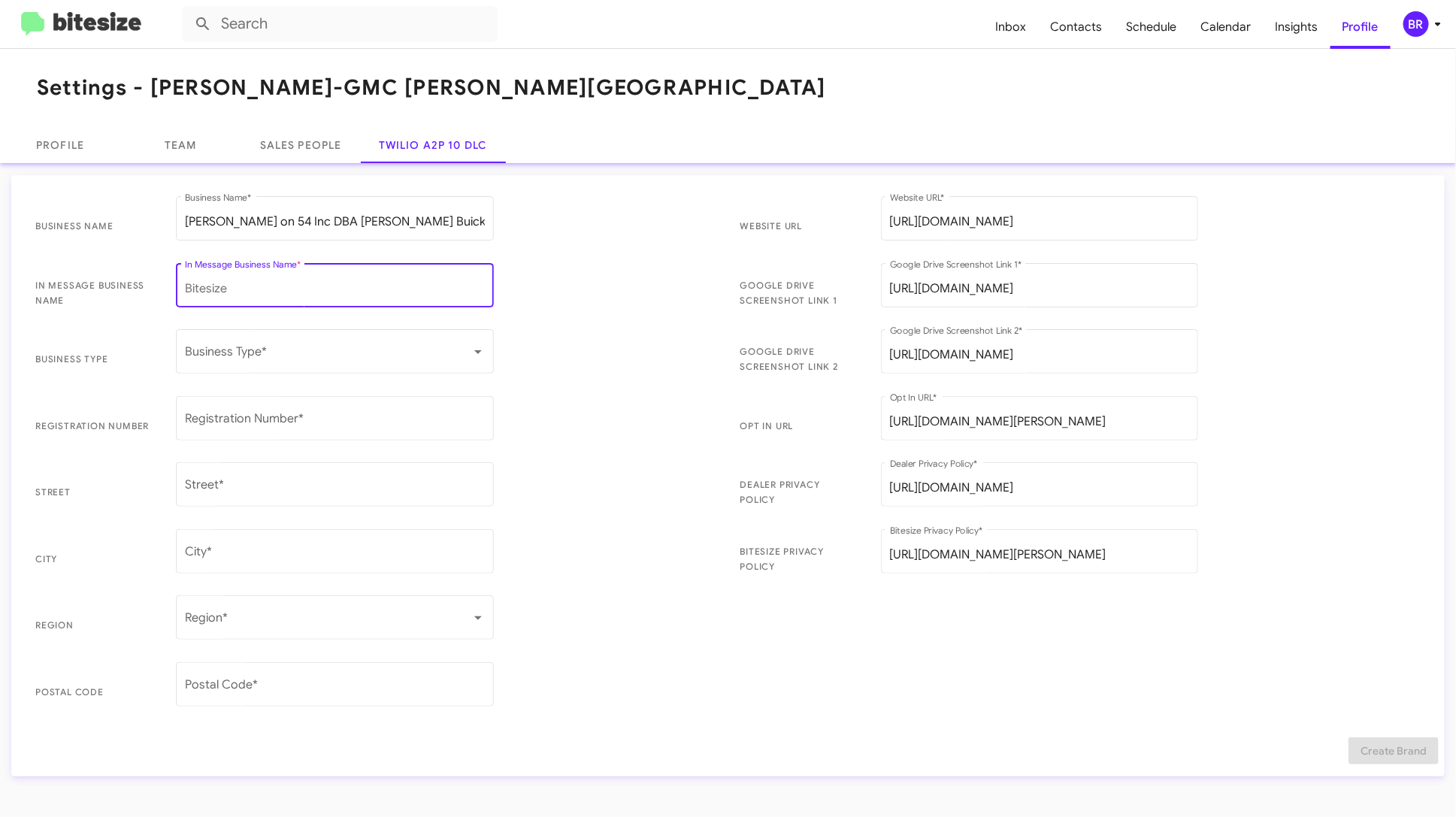
click at [366, 289] on input "In Message Business Name *" at bounding box center [335, 288] width 300 height 13
type input "[PERSON_NAME] Buick GM"
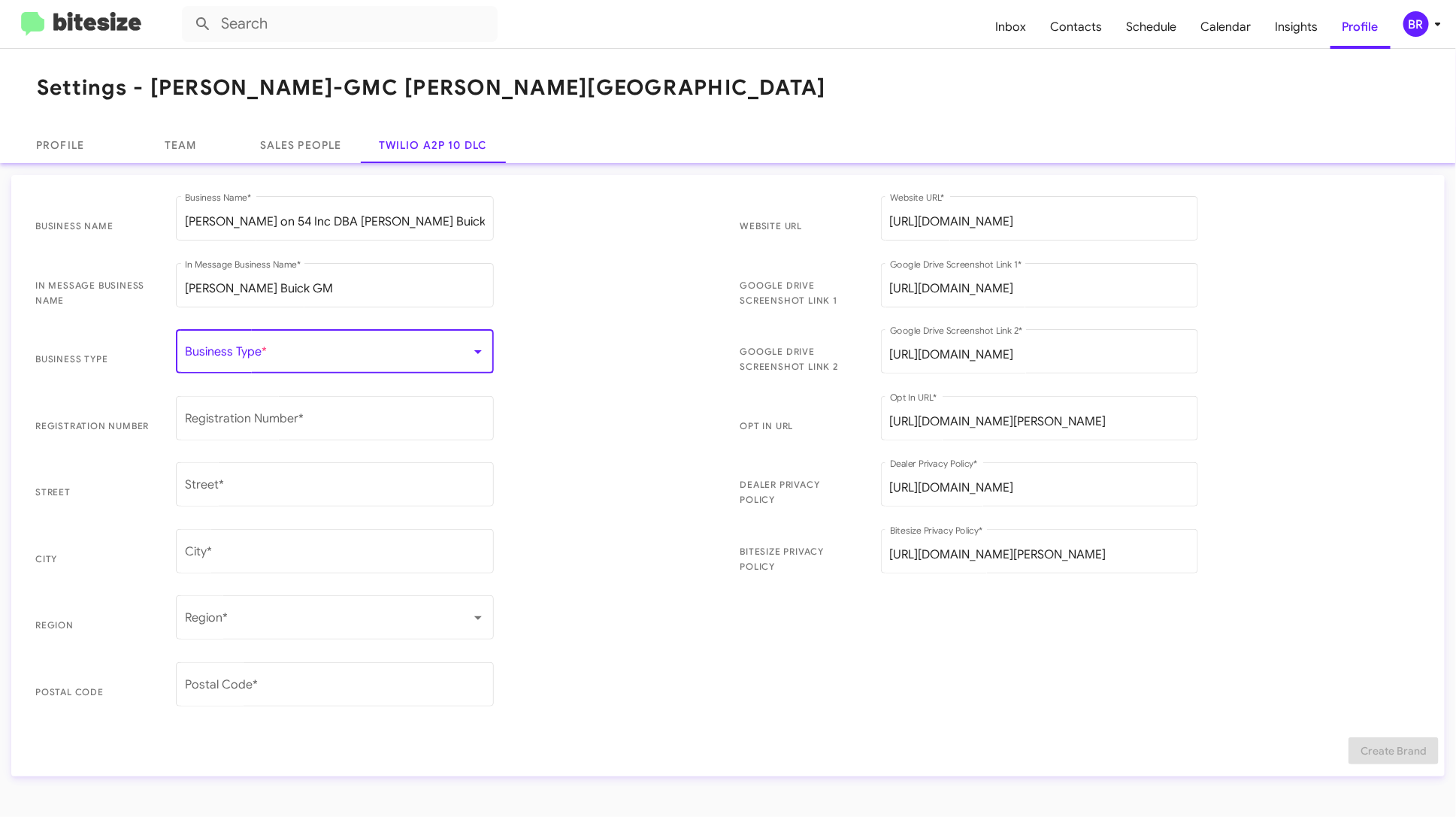
click at [325, 360] on span at bounding box center [328, 354] width 286 height 13
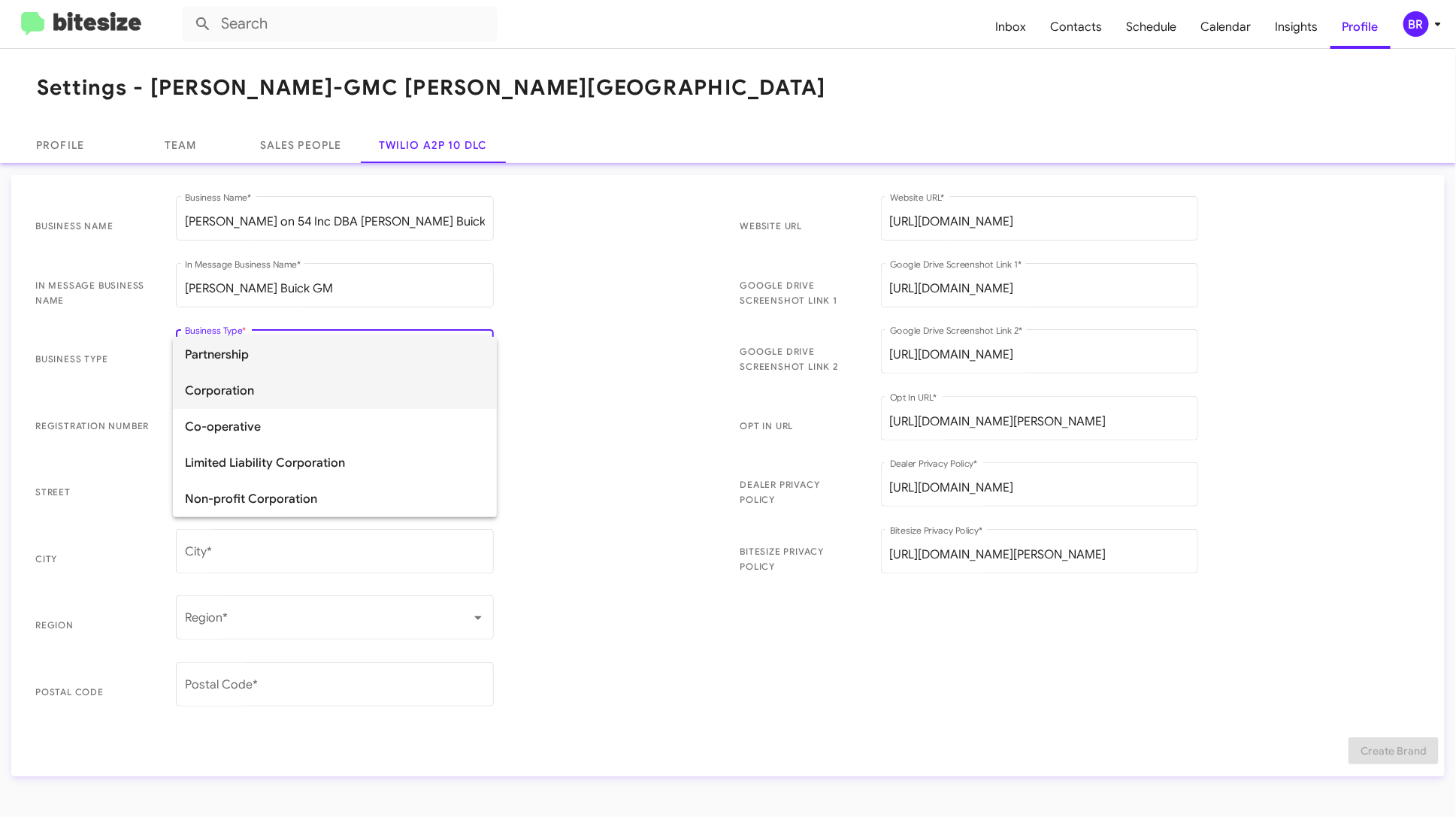
click at [325, 386] on span "Corporation" at bounding box center [335, 391] width 300 height 36
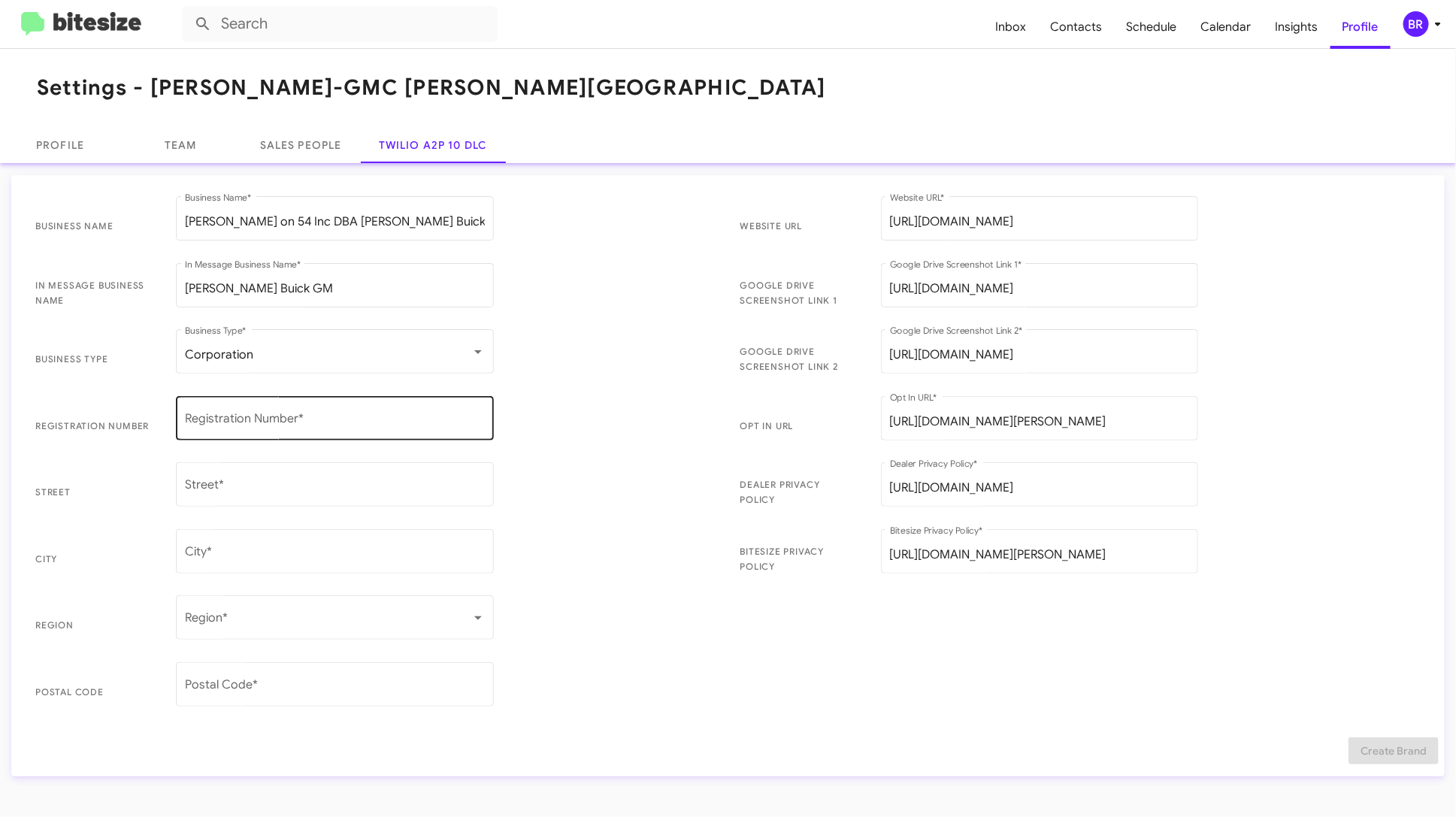
click at [305, 435] on div "Registration Number *" at bounding box center [335, 417] width 300 height 47
type input "200207114"
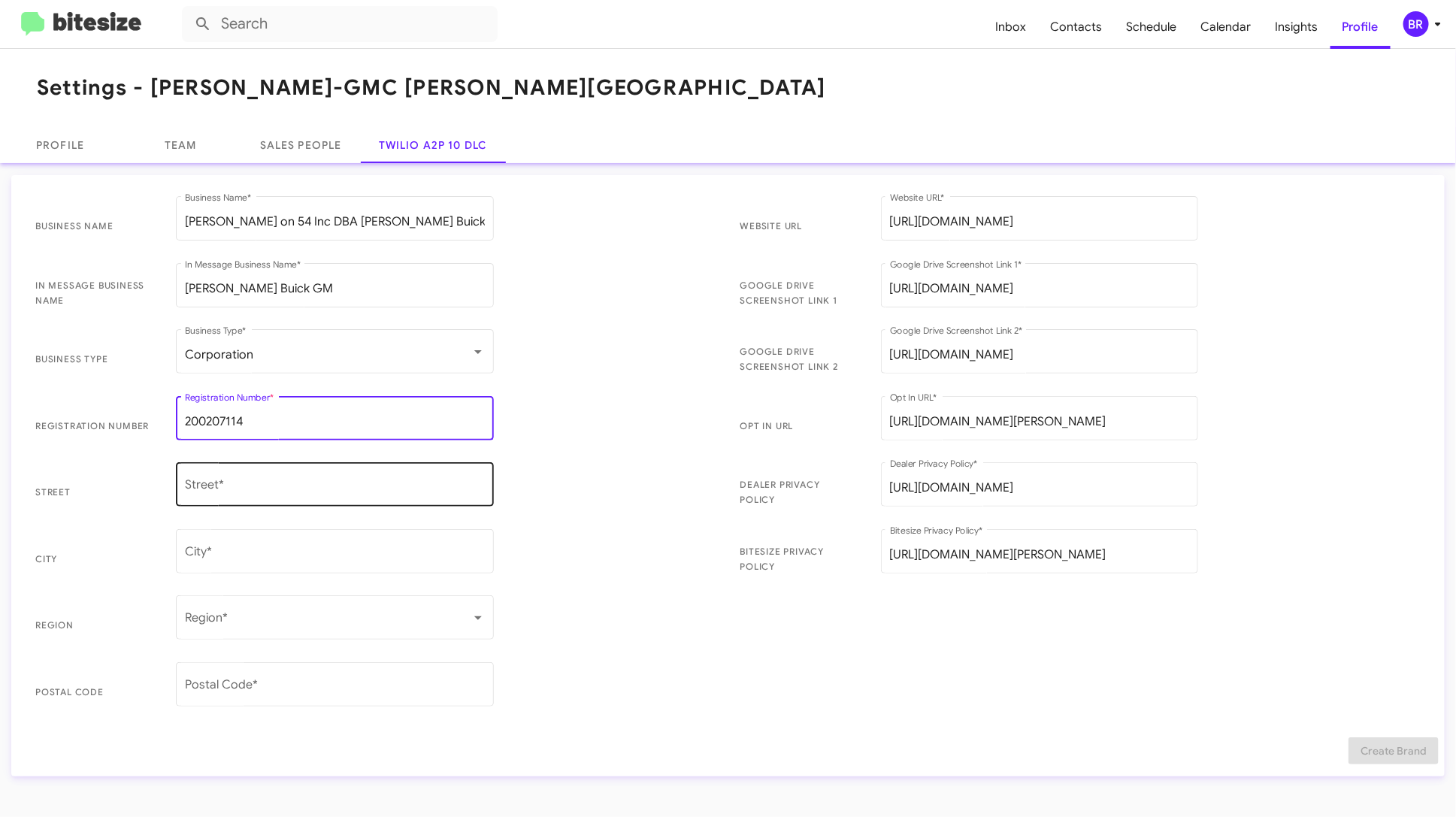
click at [332, 489] on input "Street *" at bounding box center [335, 488] width 300 height 13
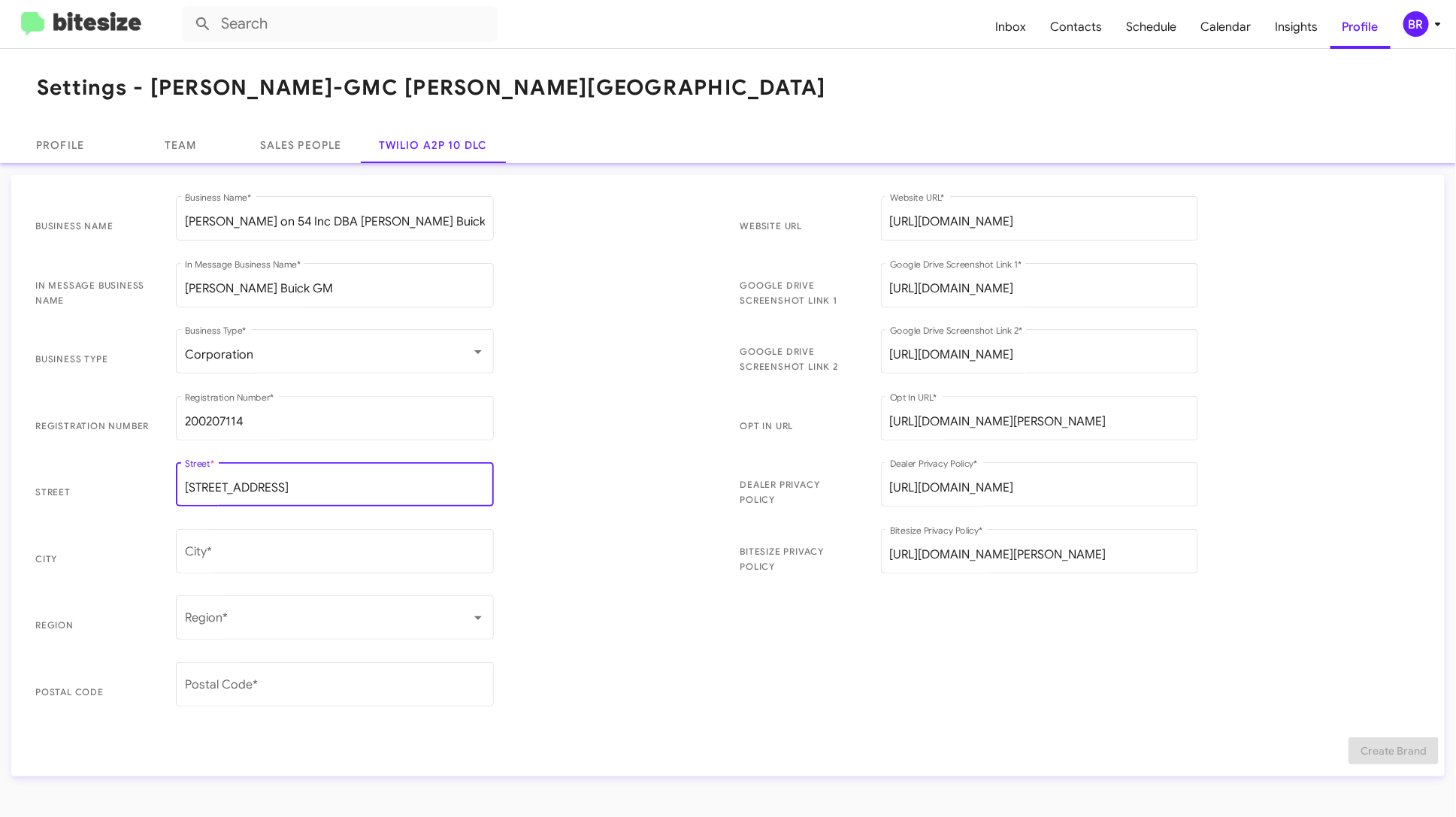
type input "[STREET_ADDRESS]"
click at [299, 698] on div "Postal Code *" at bounding box center [335, 683] width 300 height 47
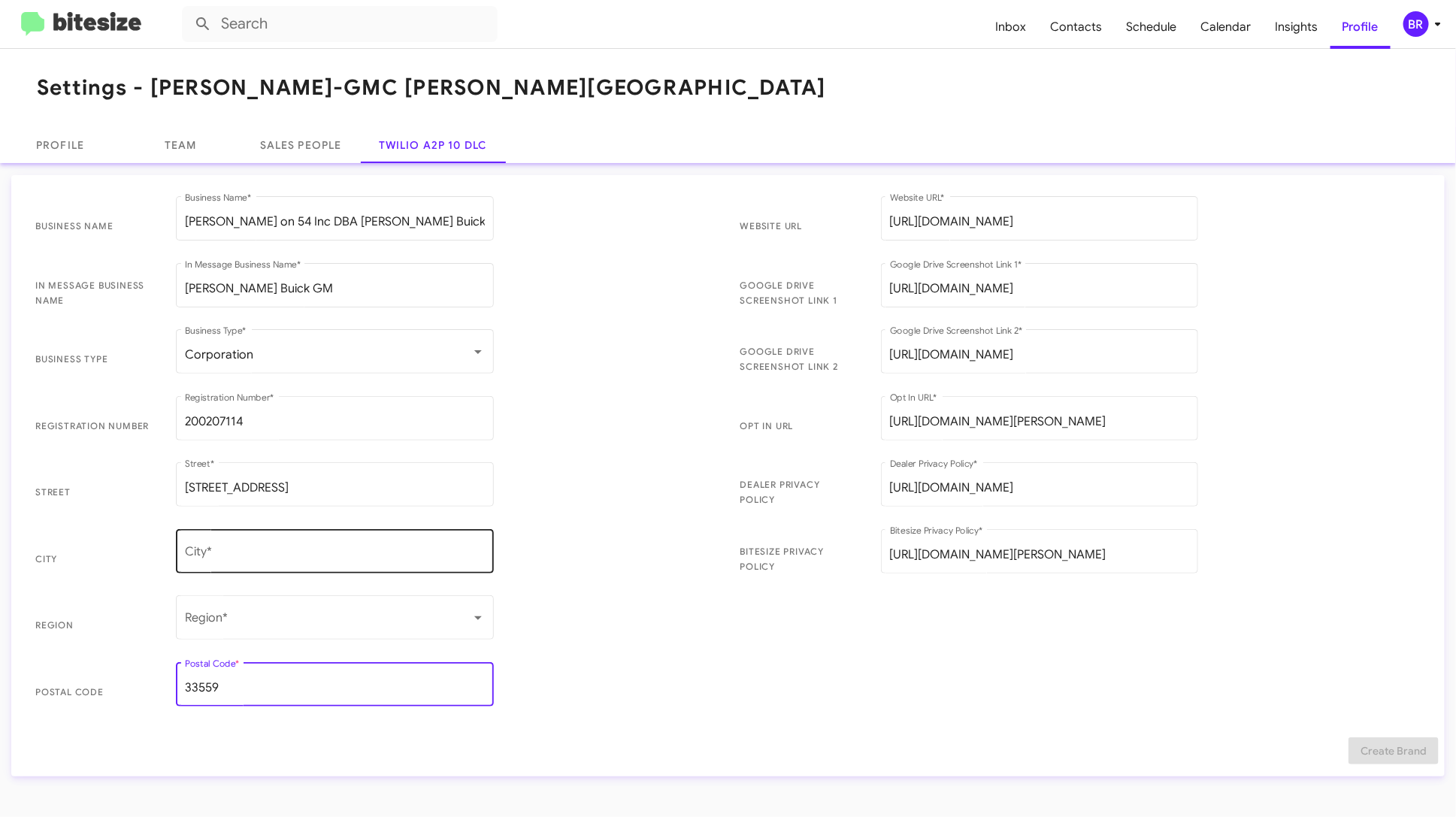
type input "33559"
click at [264, 546] on div "City *" at bounding box center [335, 550] width 300 height 47
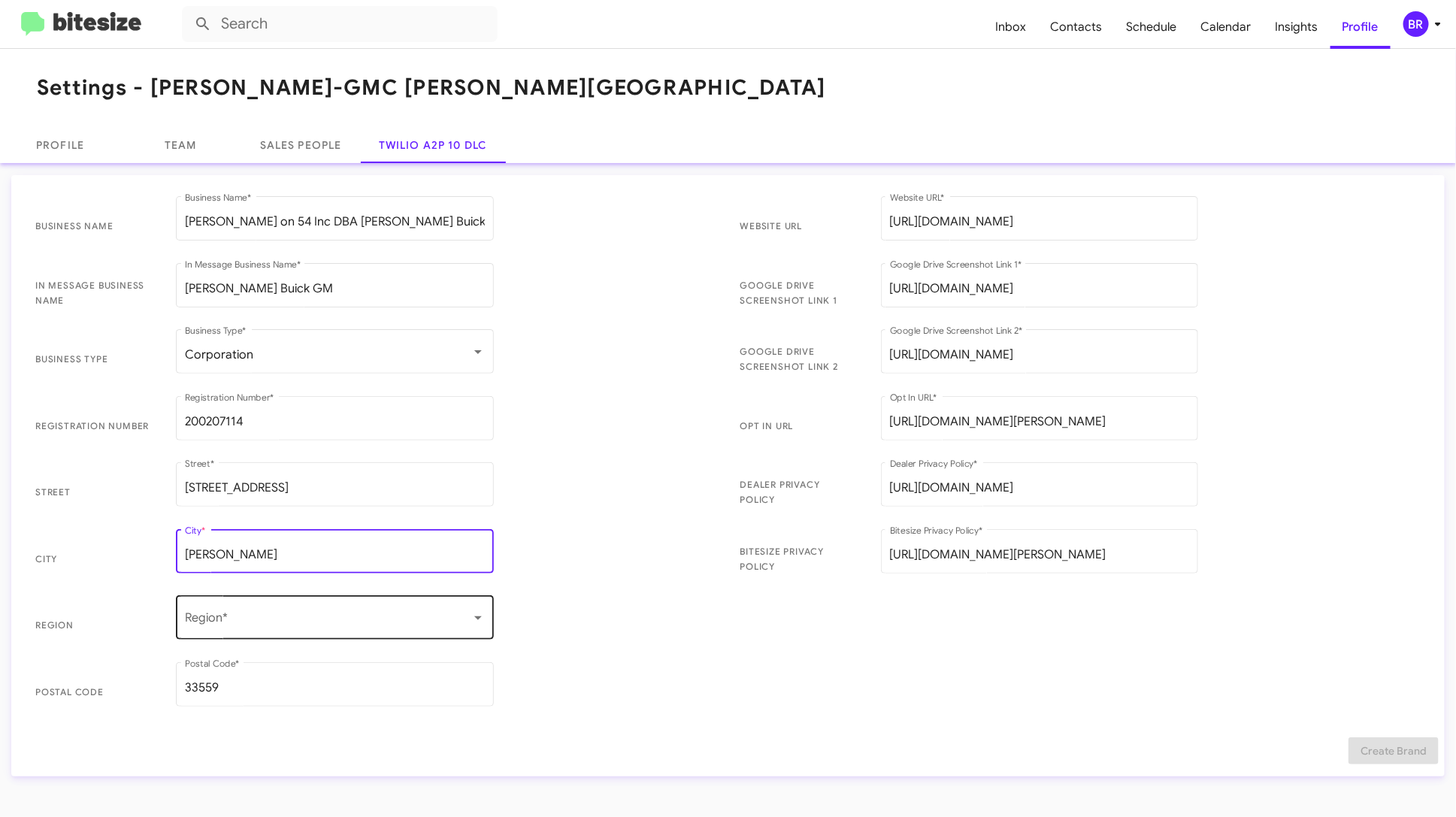
type input "[PERSON_NAME]"
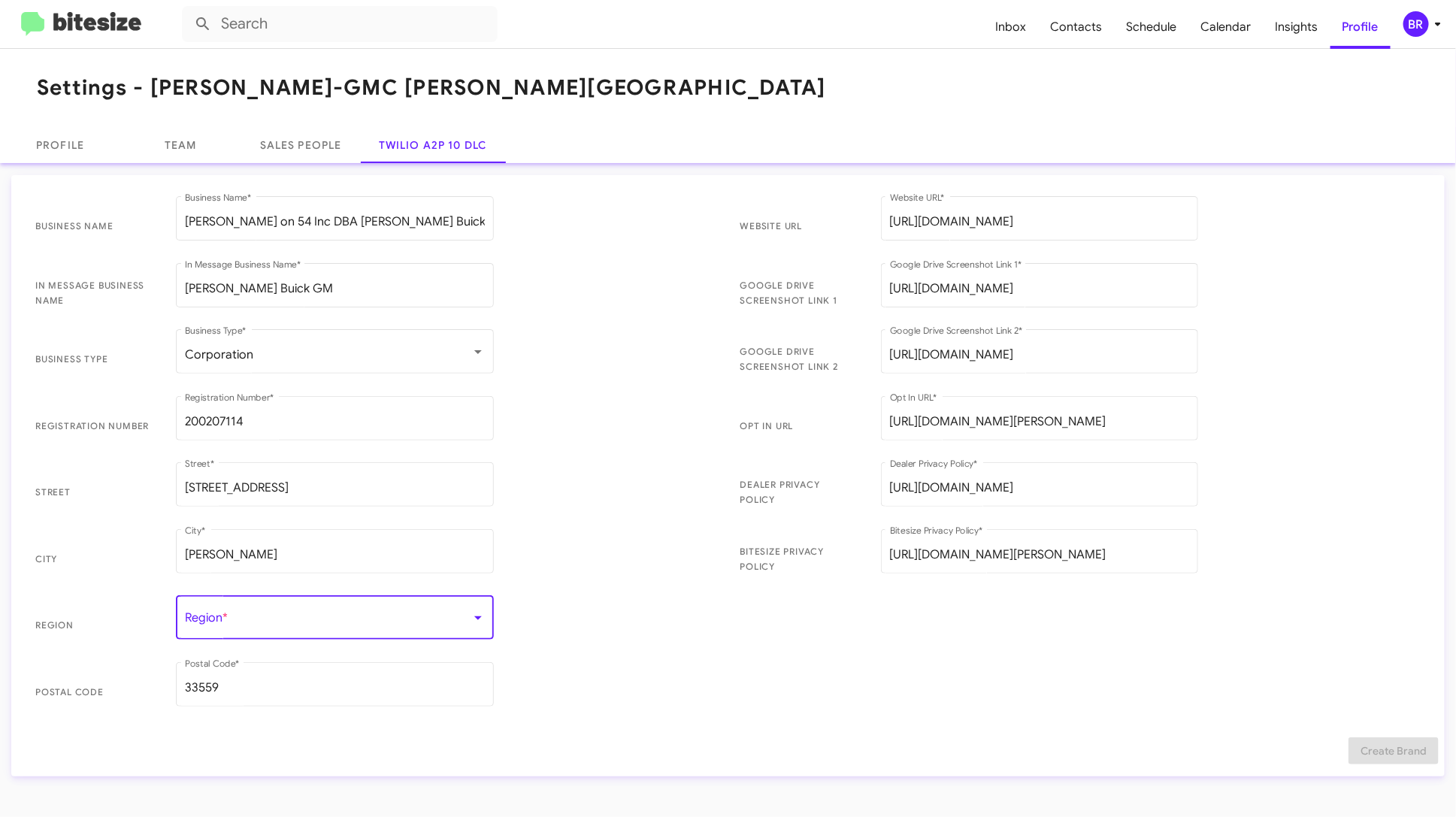
click at [231, 623] on span at bounding box center [328, 620] width 286 height 13
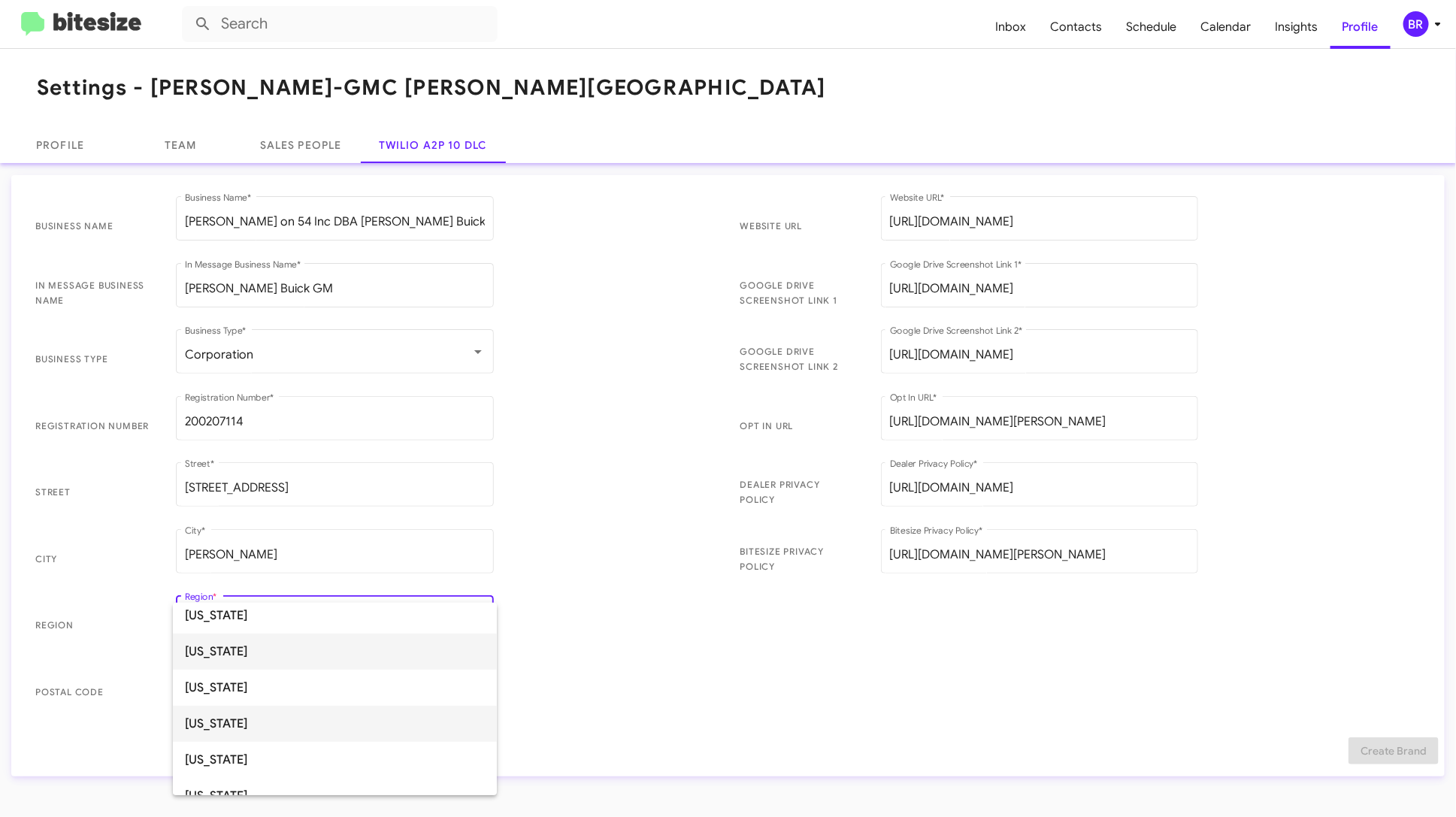
scroll to position [263, 0]
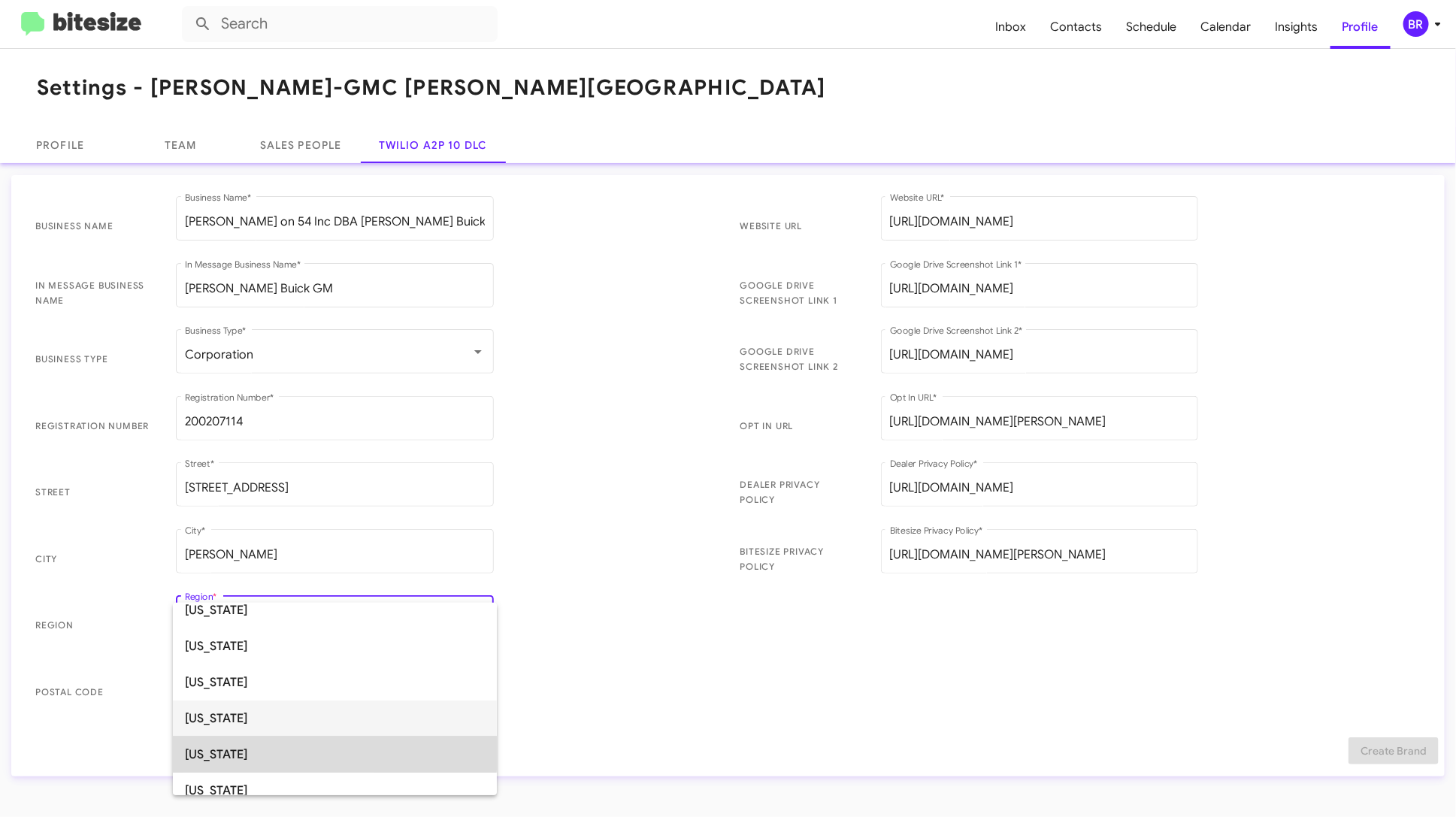
click at [244, 752] on span "[US_STATE]" at bounding box center [335, 755] width 300 height 36
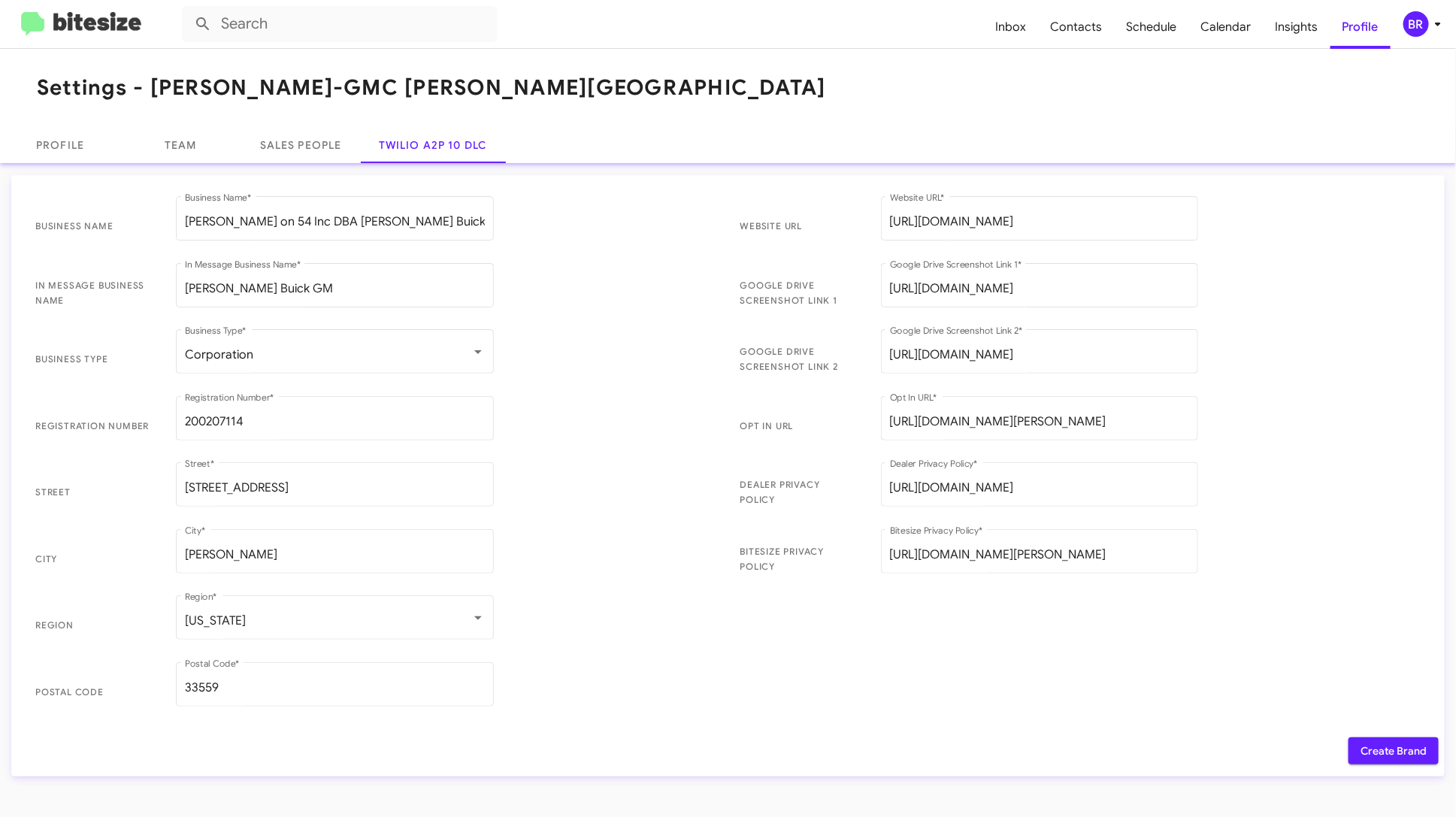
click at [551, 628] on span "Region [US_STATE] Region *" at bounding box center [375, 626] width 705 height 67
click at [408, 217] on input "[PERSON_NAME] on 54 Inc DBA [PERSON_NAME] Buick GM Chrysler Jeep Dodge Ram at […" at bounding box center [335, 221] width 300 height 13
click at [1390, 751] on span "Create Brand" at bounding box center [1394, 751] width 66 height 27
